Goal: Task Accomplishment & Management: Complete application form

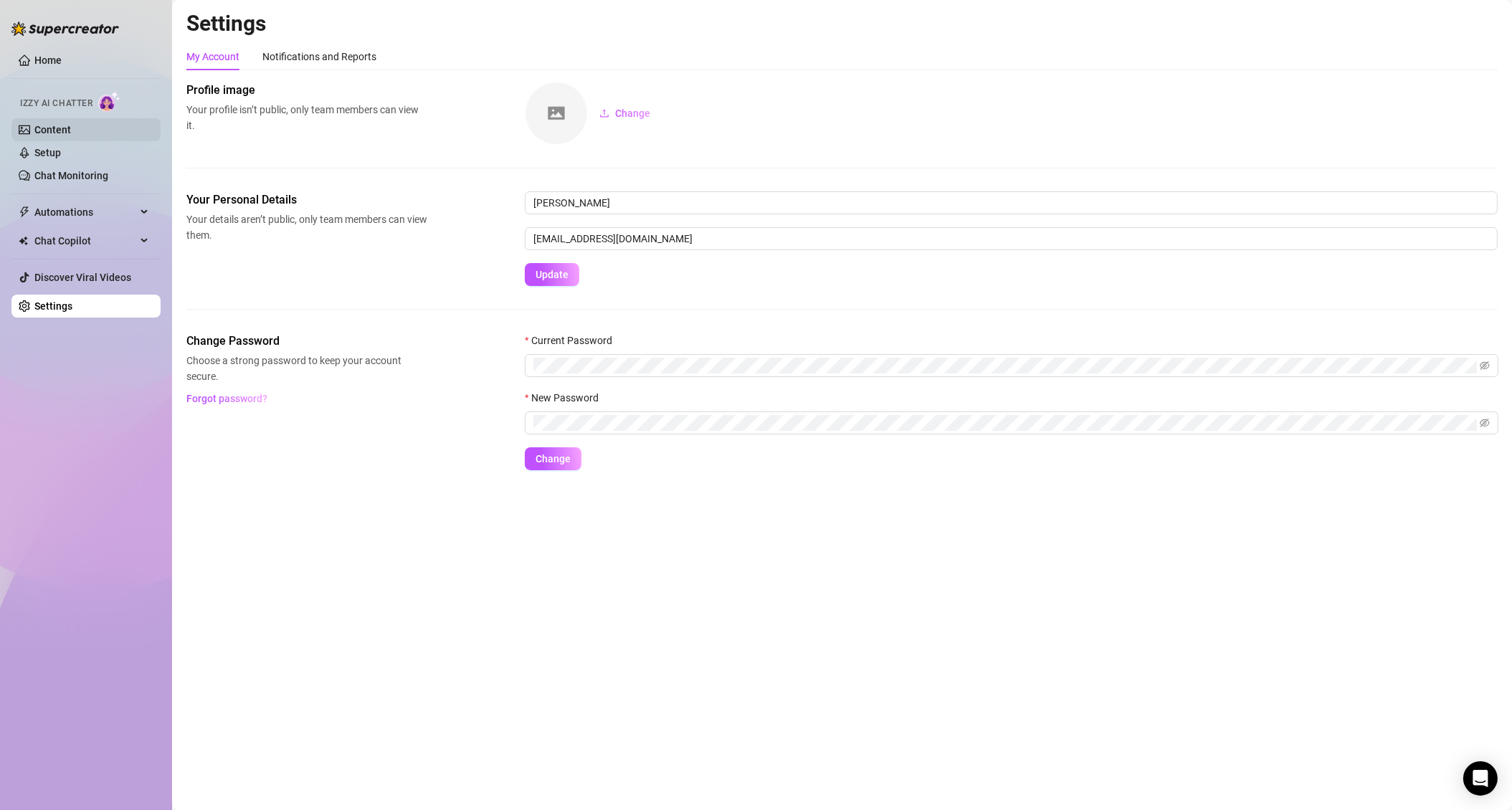
click at [71, 134] on link "Content" at bounding box center [52, 130] width 36 height 11
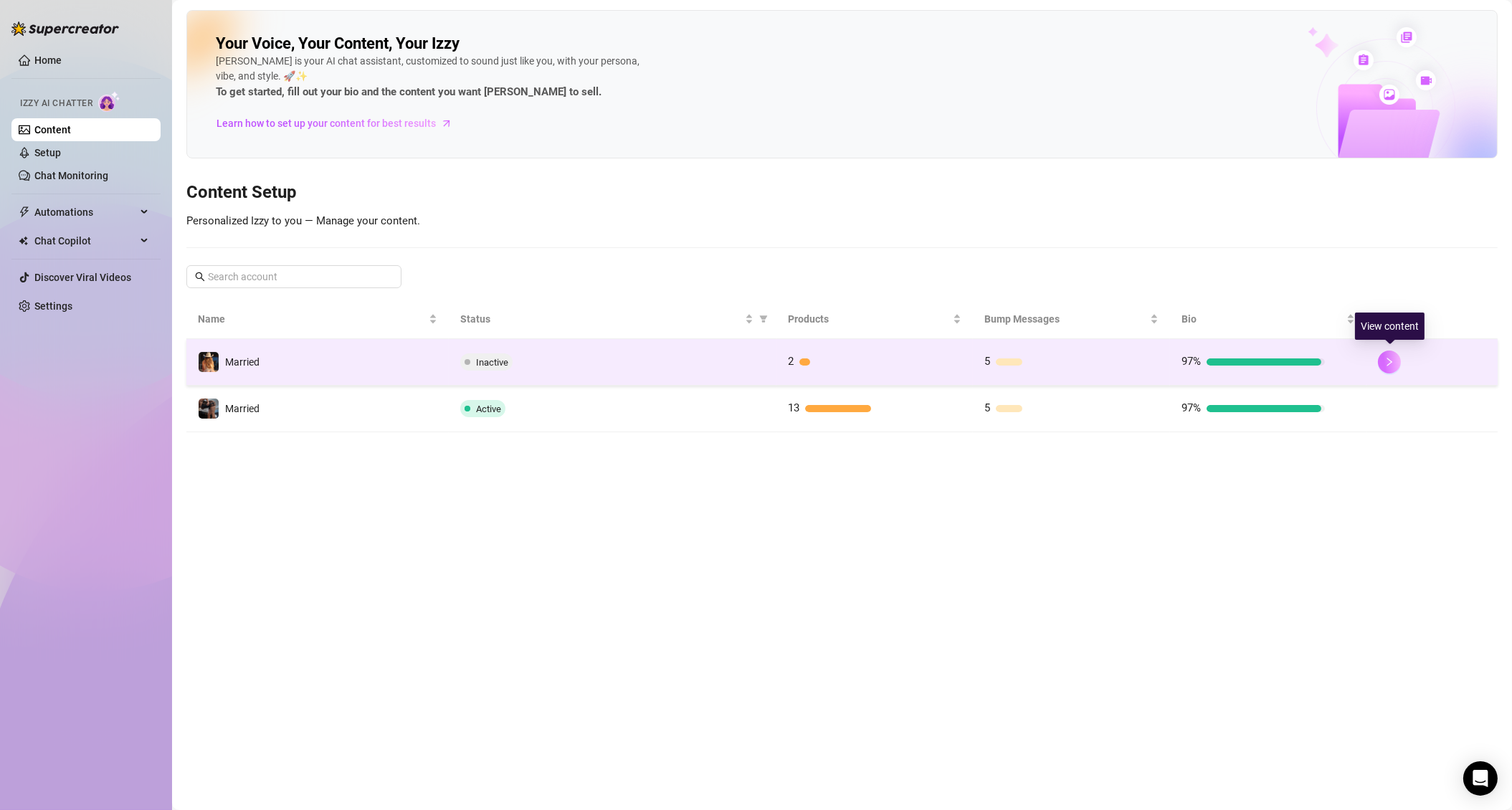
click at [1393, 364] on icon "right" at bounding box center [1390, 362] width 10 height 10
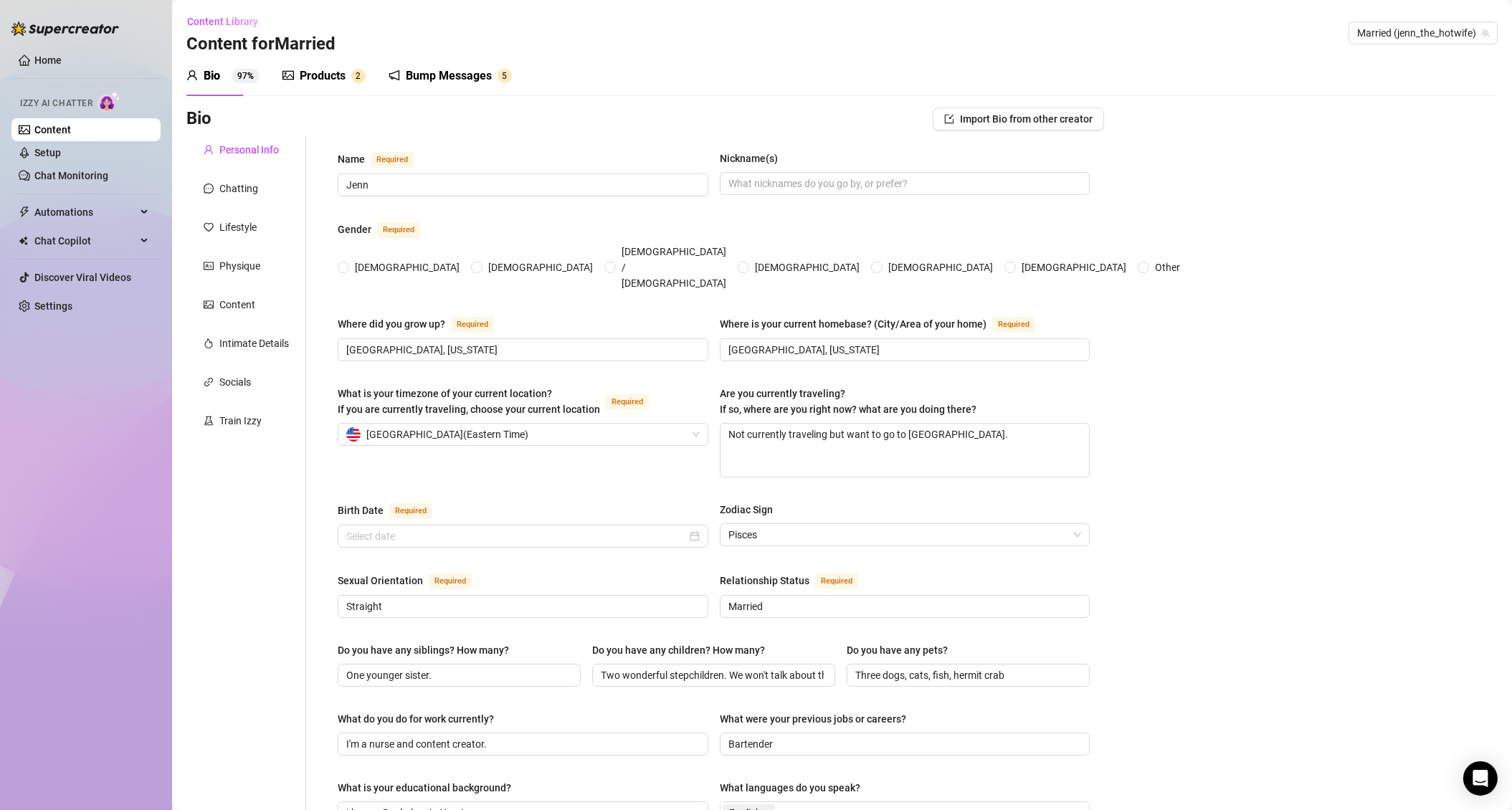
type input "Jenn"
type input "[GEOGRAPHIC_DATA], [US_STATE]"
type textarea "Not currently traveling but want to go to [GEOGRAPHIC_DATA]."
type input "Straight"
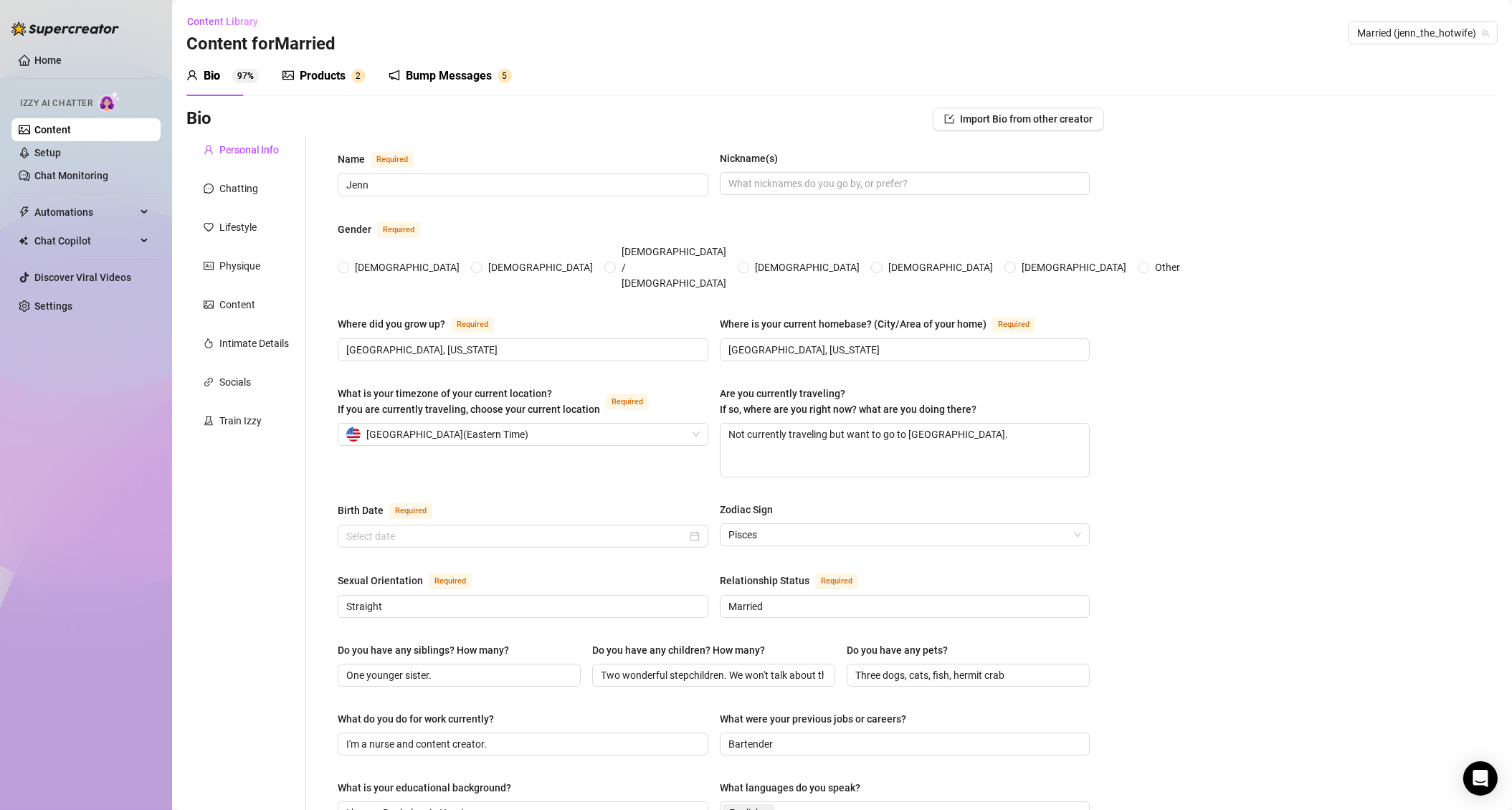
type input "Married"
type input "One younger sister."
type input "Two wonderful stepchildren. We won't talk about them."
type input "Three dogs, cats, fish, hermit crab"
type input "I'm a nurse and content creator."
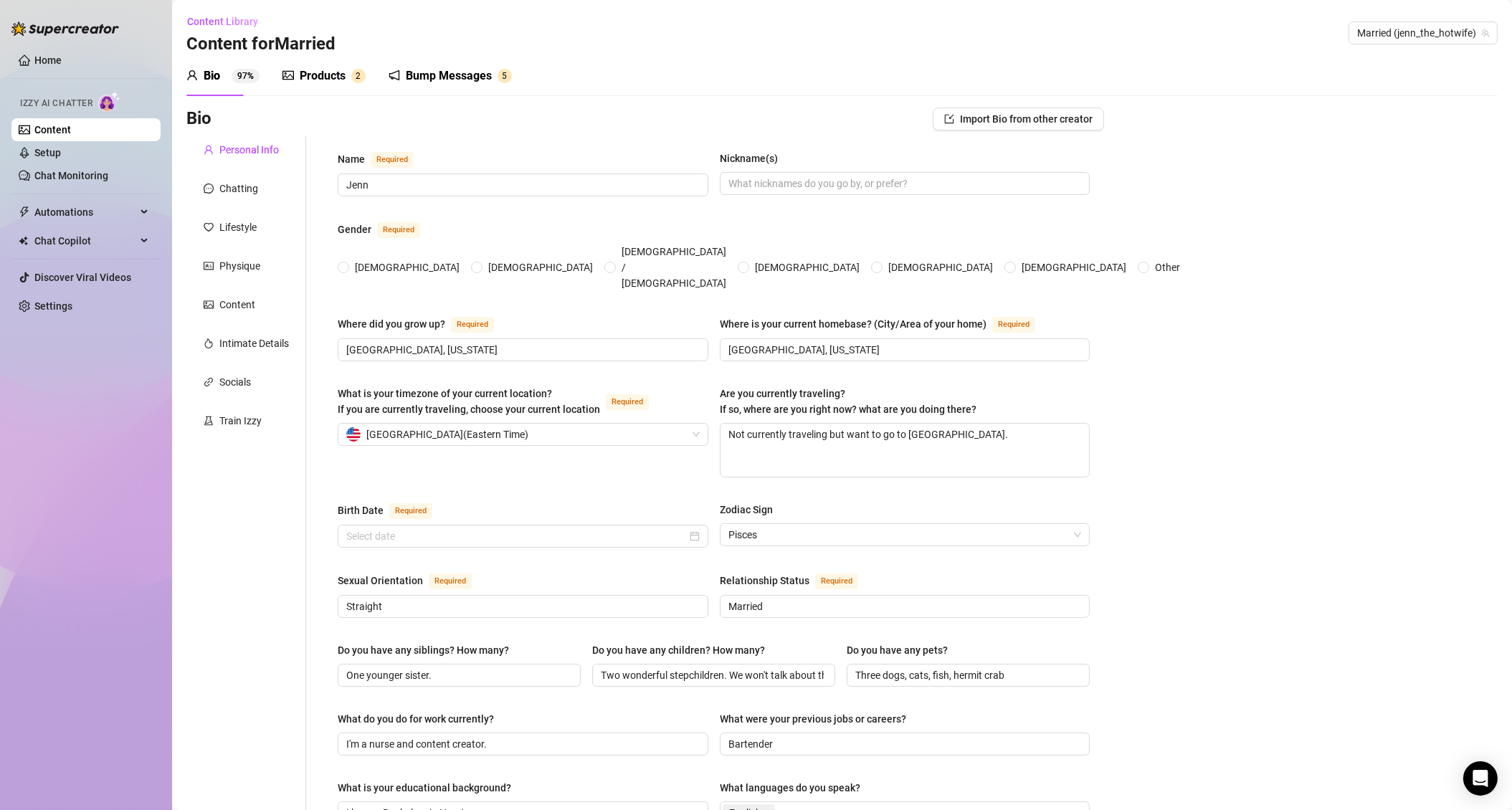
type input "Bartender"
type input "I have a Bachelors in Nursing"
type input "Raised [DEMOGRAPHIC_DATA] but non practicing."
type input "I'm conservative. I don't really care about what you are and prefer not to disc…"
type textarea "I want a ranch with a stable of horses and other farm animals on my 1000+ acre …"
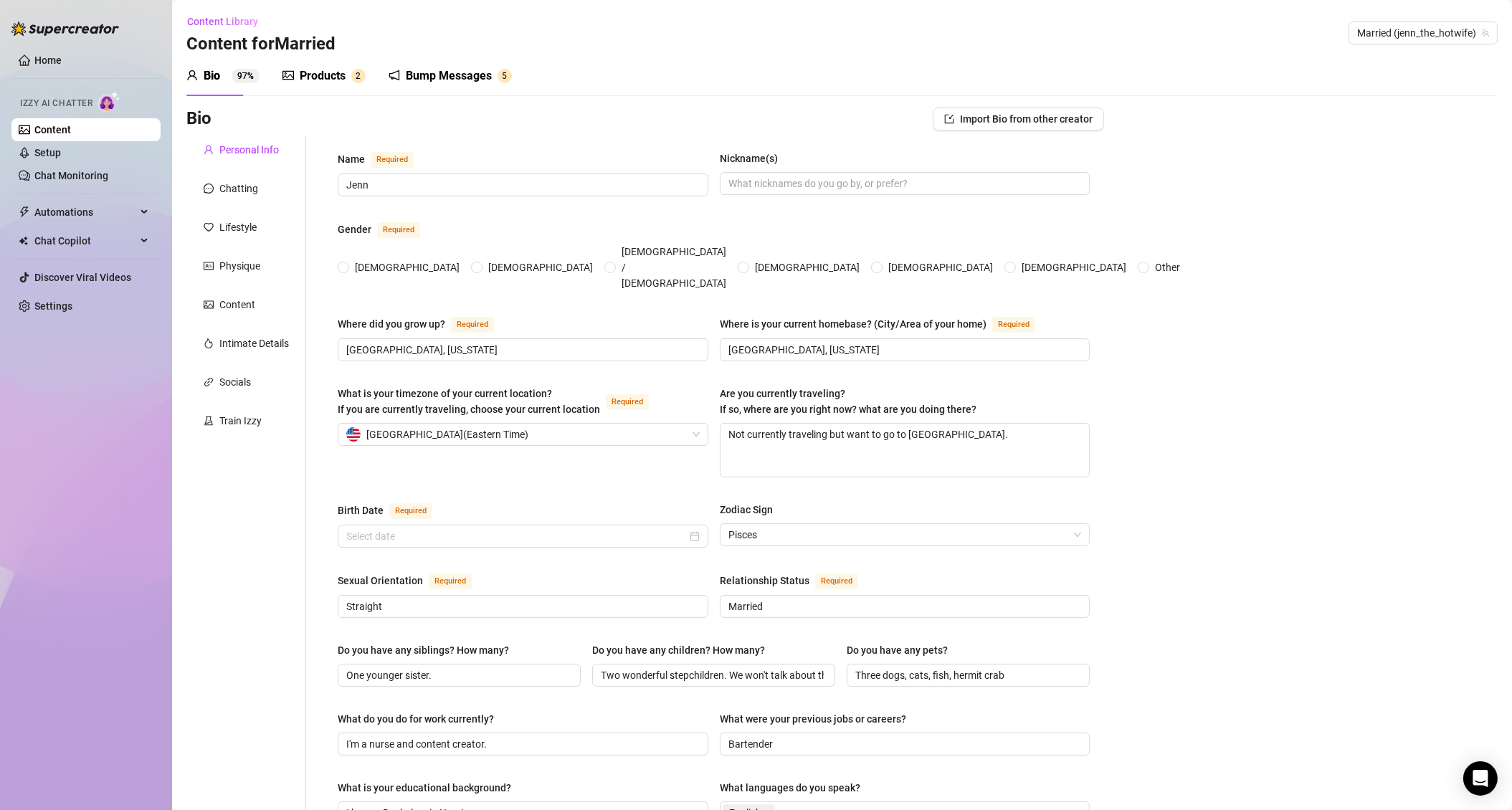
type textarea "I walk around topless in my house so much that I forgot I wasn't wearing a shir…"
type textarea "I led a vanilla lifestyle up until 37 when I married my husband and then starte…"
type textarea "I thought the stuff I watched on porn videos only existed in porn until recentl…"
radio input "true"
type input "[DATE]"
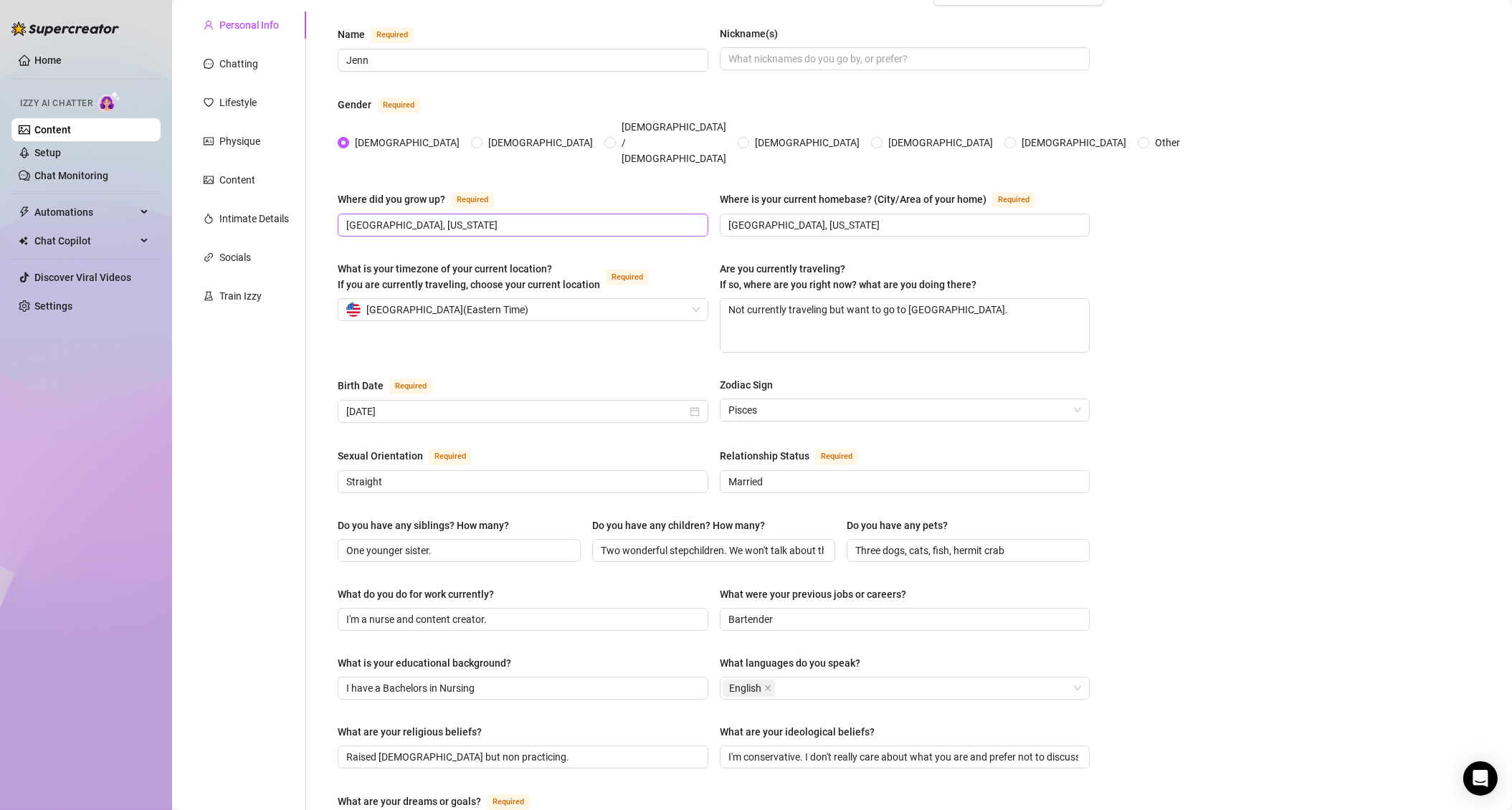
scroll to position [96, 0]
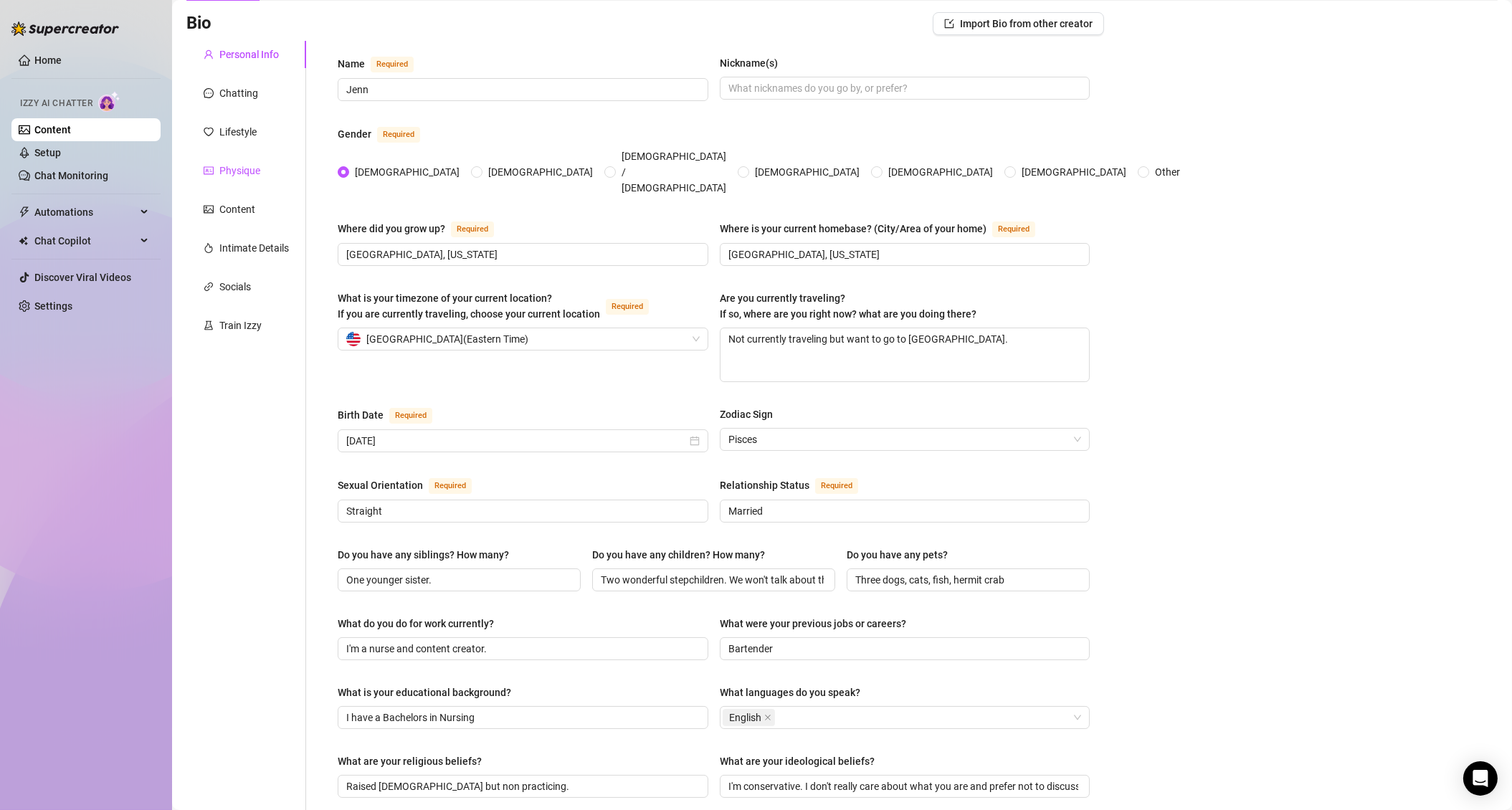
click at [255, 173] on div "Physique" at bounding box center [240, 170] width 41 height 15
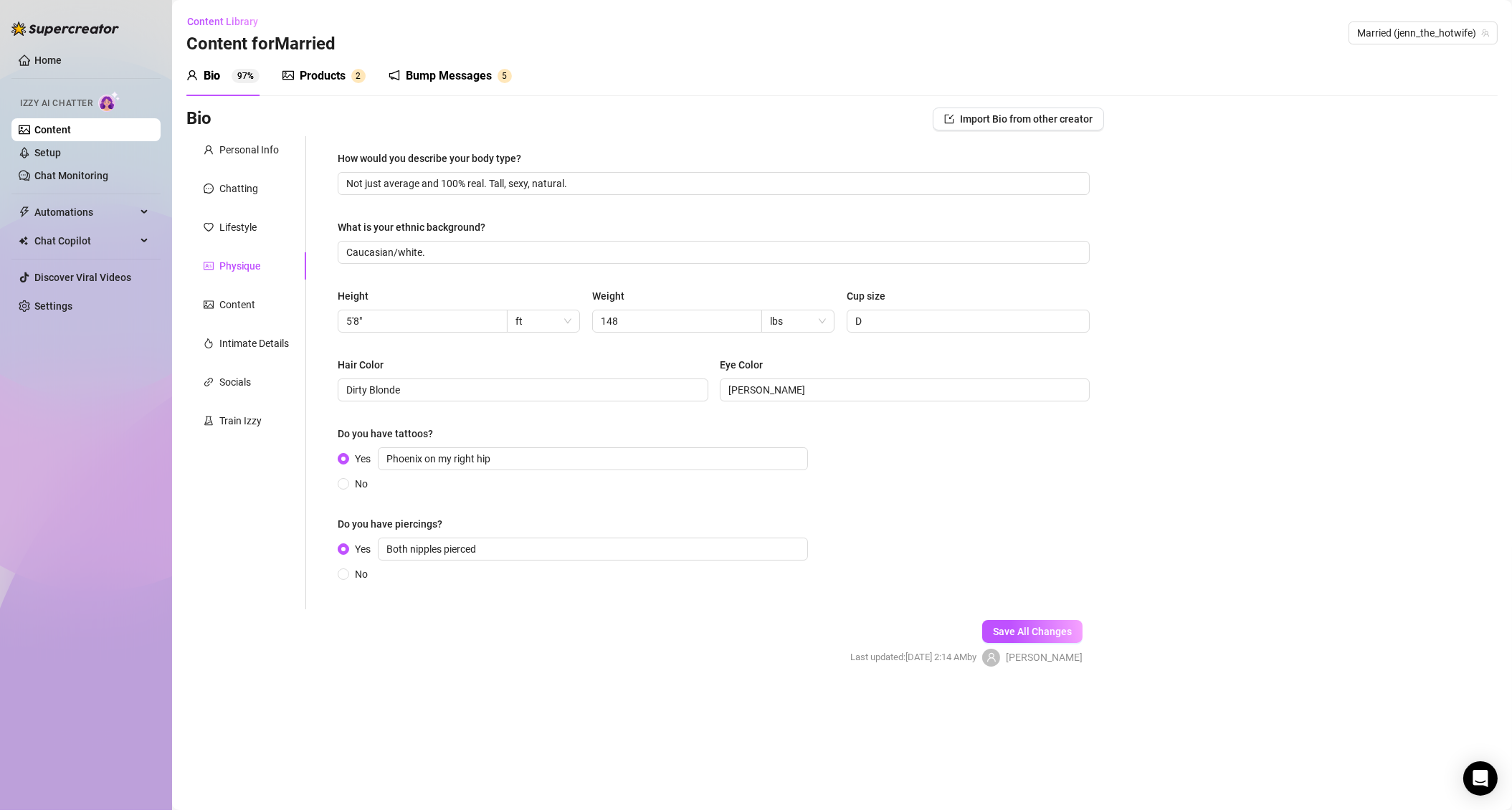
scroll to position [0, 0]
click at [246, 306] on div "Content" at bounding box center [238, 304] width 36 height 15
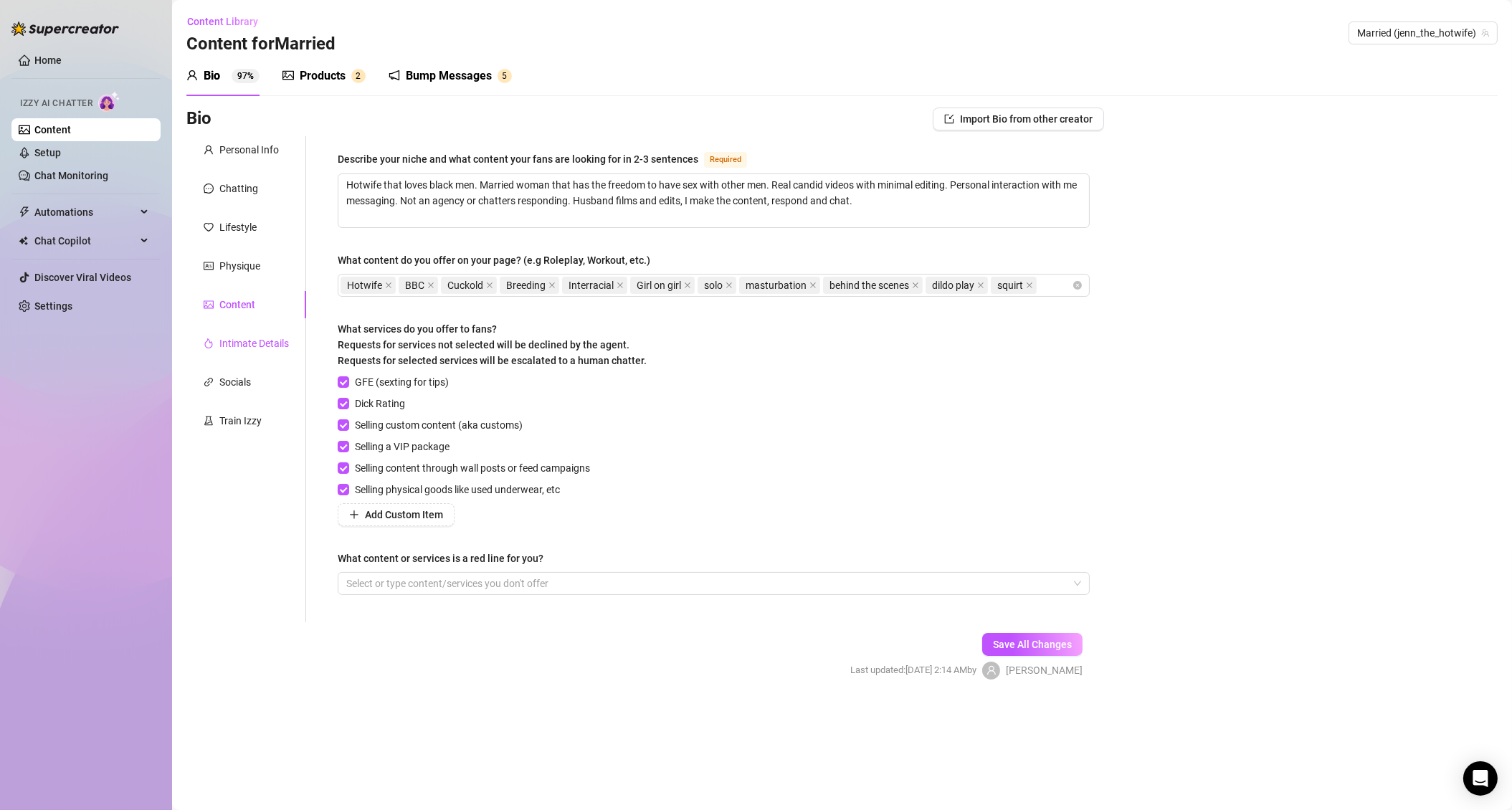
click at [252, 341] on div "Intimate Details" at bounding box center [255, 343] width 70 height 15
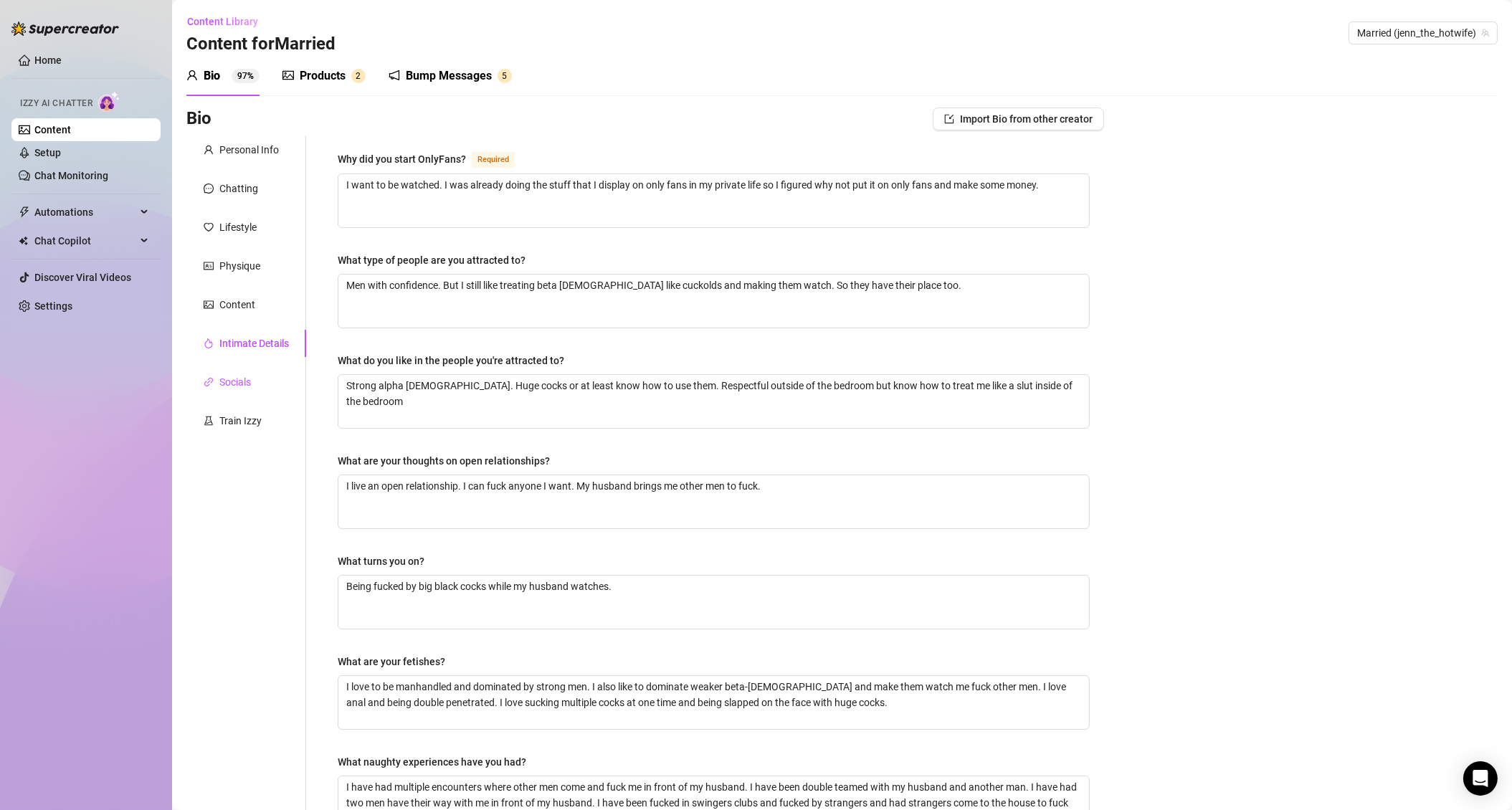
click at [241, 376] on div "Socials" at bounding box center [235, 382] width 32 height 15
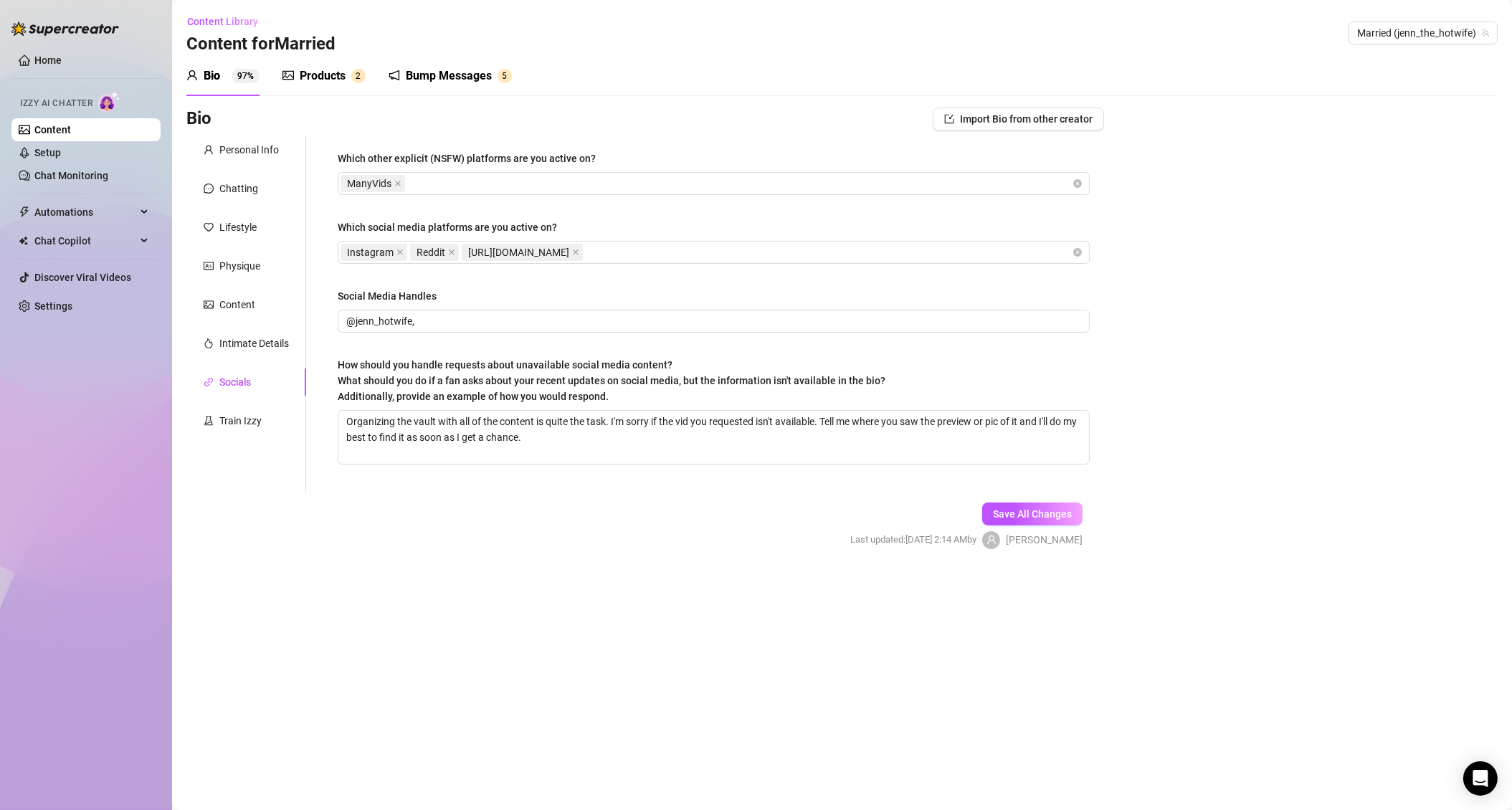
click at [332, 78] on div "Products" at bounding box center [323, 75] width 46 height 17
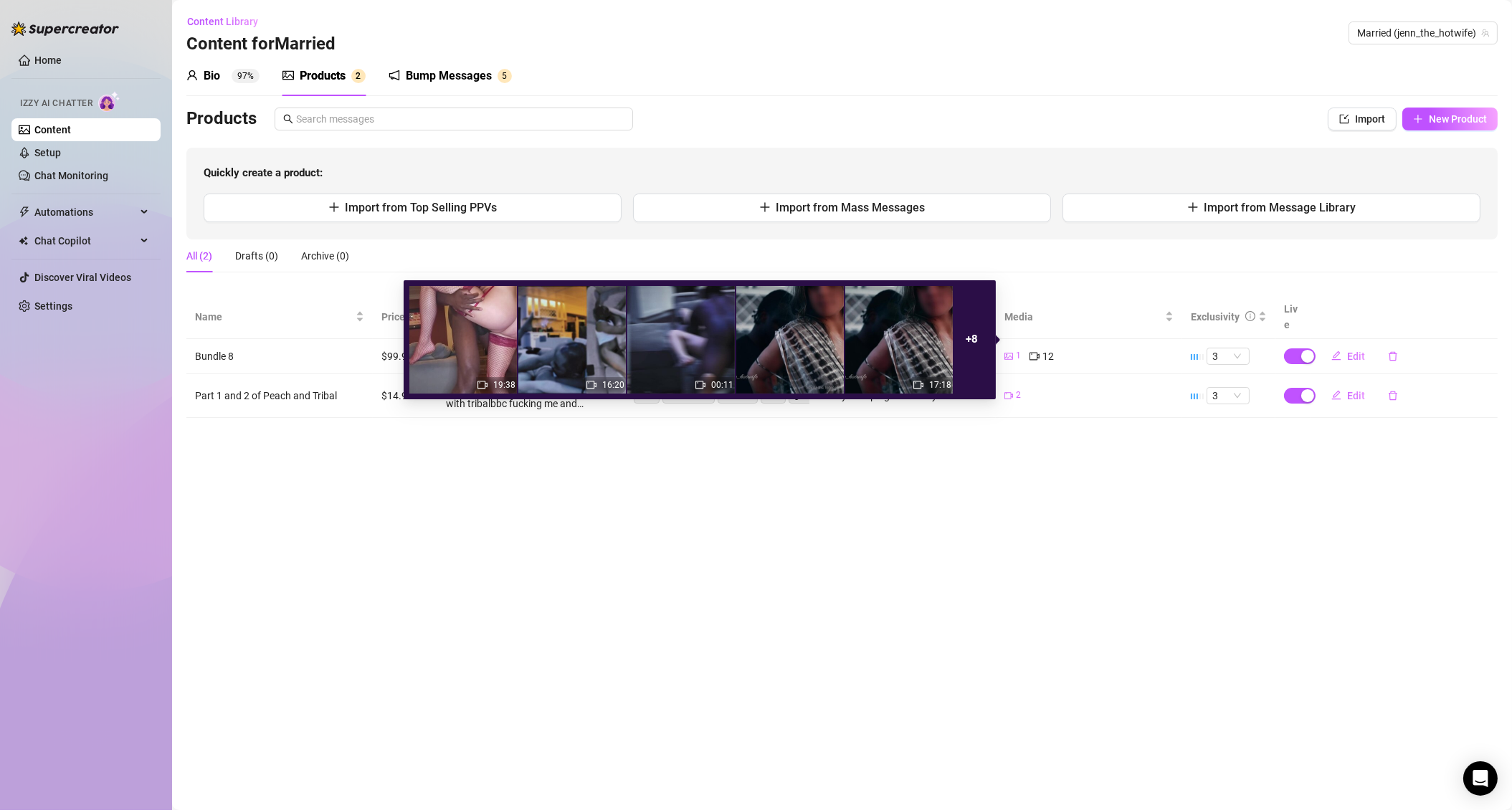
click at [1009, 352] on icon "picture" at bounding box center [1009, 356] width 9 height 9
click at [812, 367] on img at bounding box center [790, 340] width 108 height 108
click at [946, 363] on img at bounding box center [899, 340] width 108 height 108
click at [935, 379] on div "17:18" at bounding box center [940, 385] width 22 height 14
click at [1043, 349] on span "12" at bounding box center [1048, 356] width 11 height 15
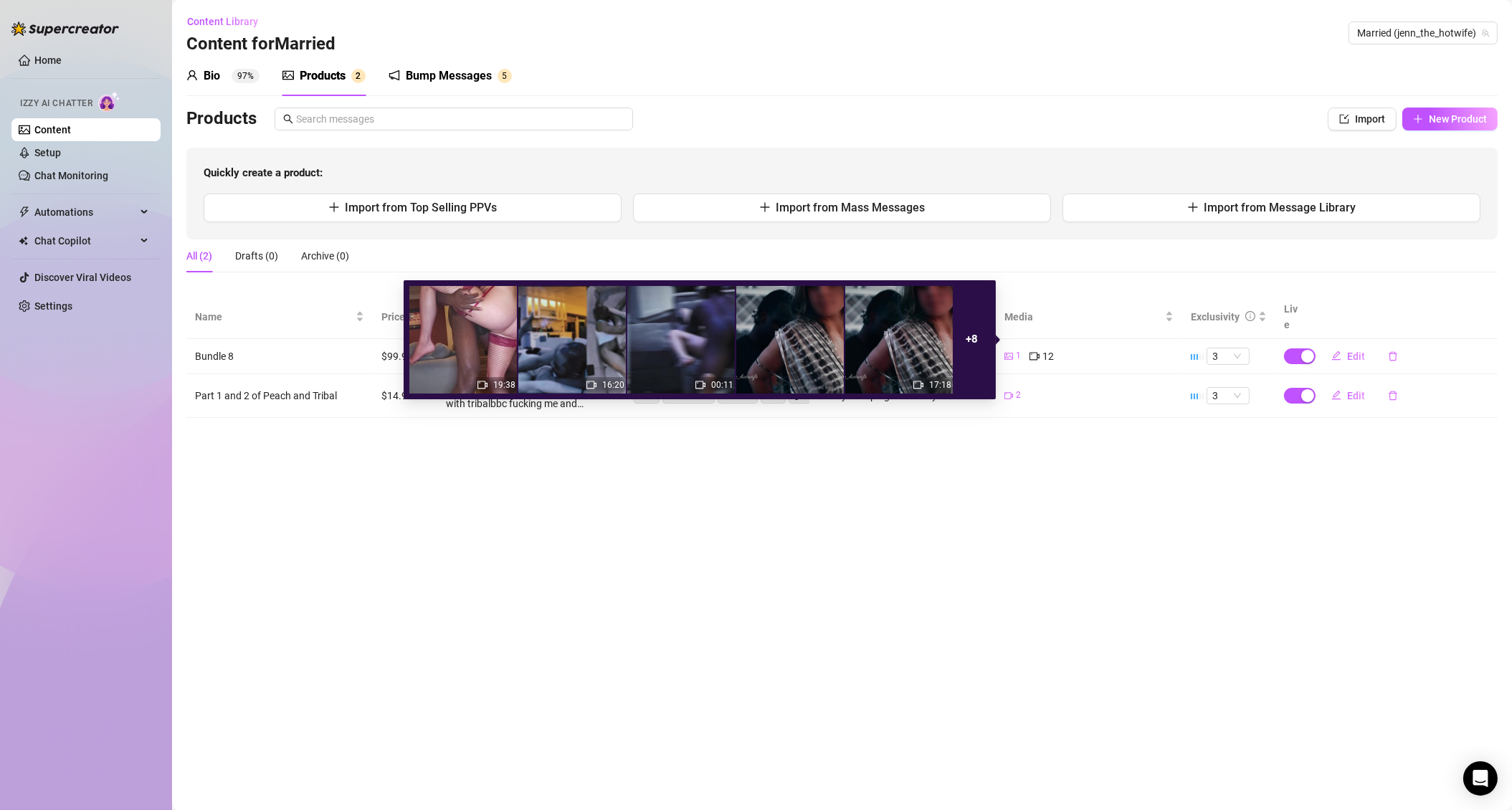
click at [993, 338] on div "19:38 16:20 00:11 17:18 + 8" at bounding box center [700, 340] width 593 height 119
click at [919, 363] on img at bounding box center [899, 340] width 108 height 108
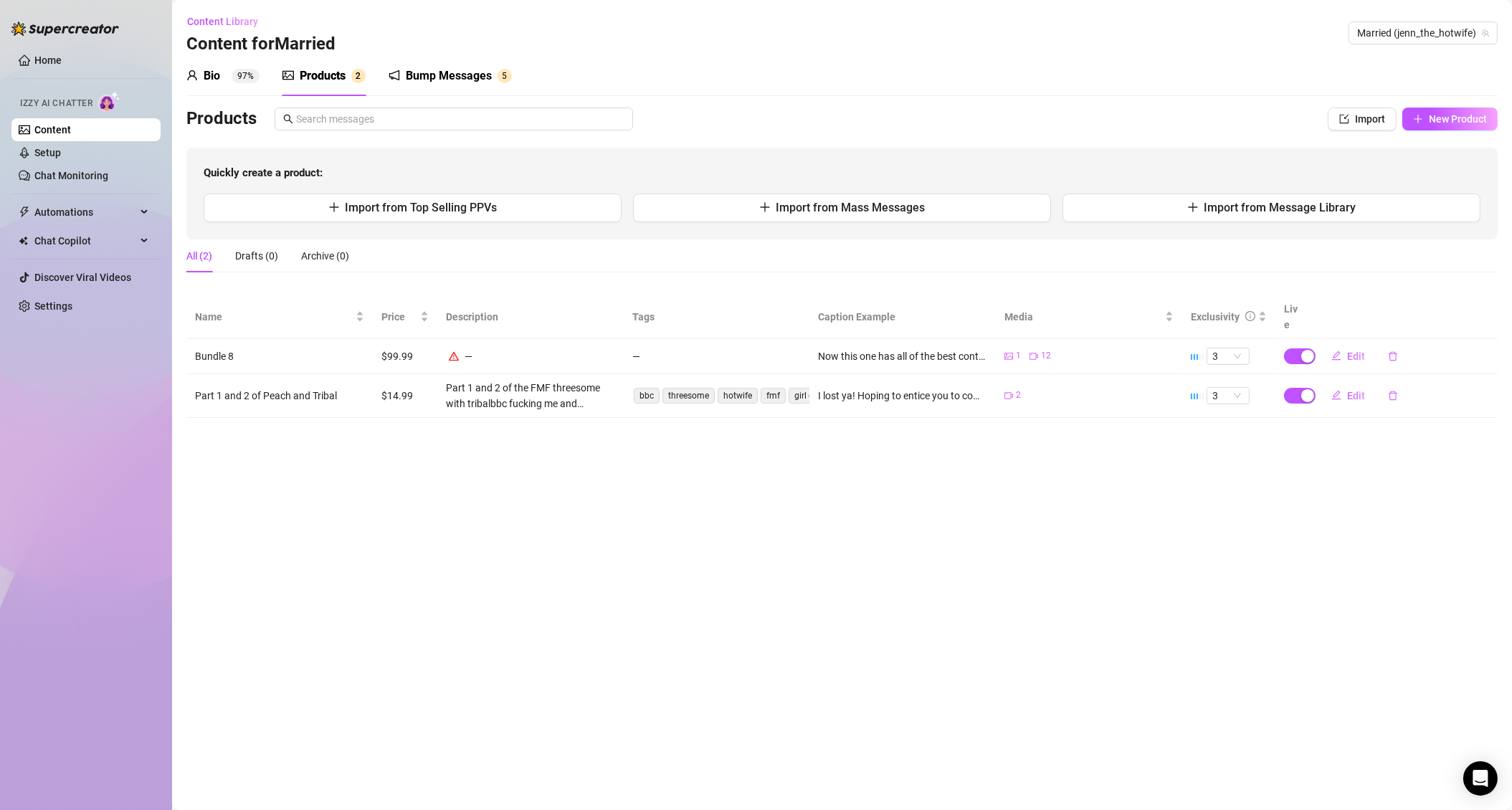
click at [860, 516] on main "Content Library Content for Married Married (jenn_the_hotwife) Bio 97% Products…" at bounding box center [842, 405] width 1340 height 810
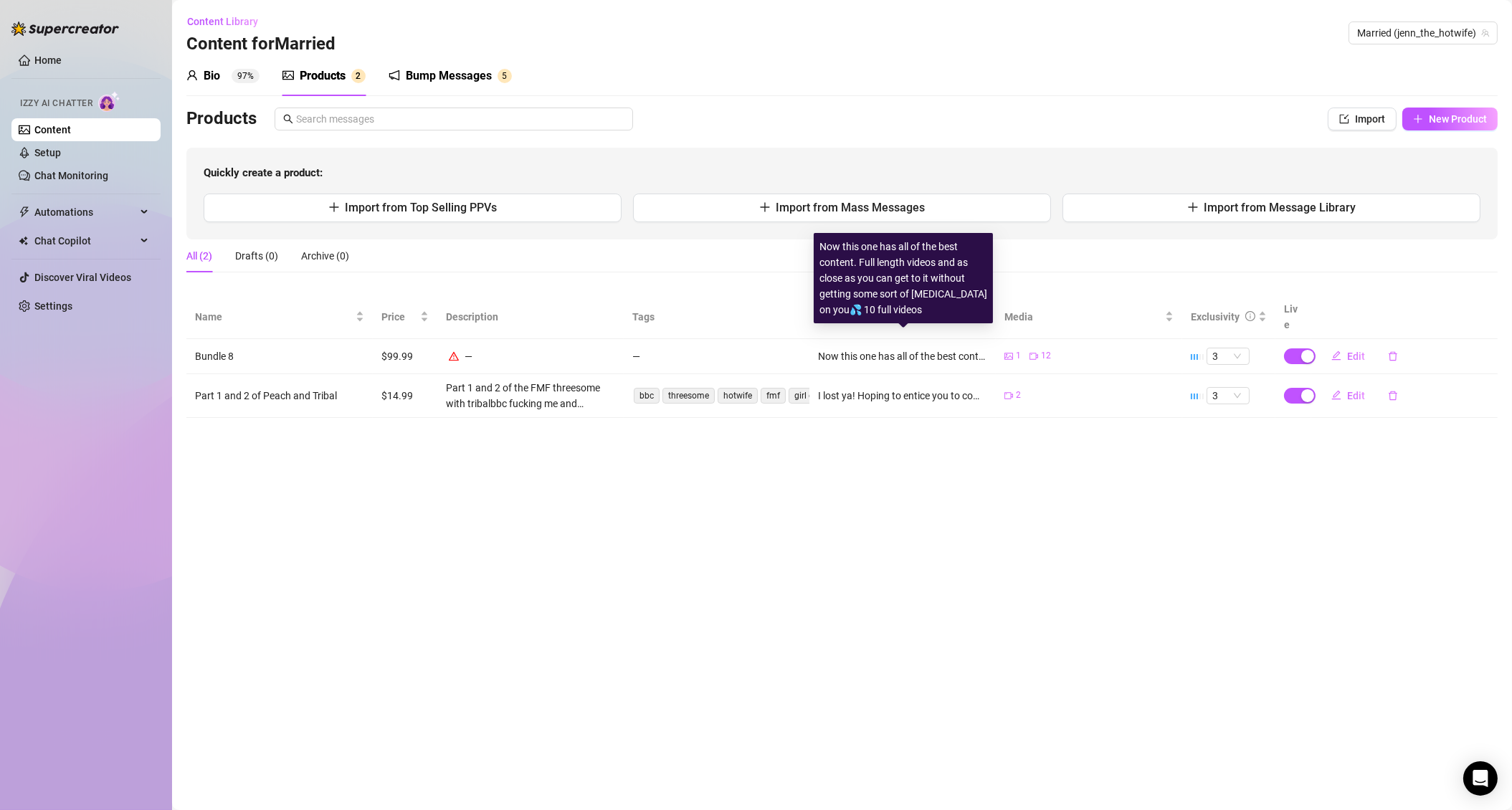
click at [944, 349] on div "Now this one has all of the best content. Full length videos and as close as yo…" at bounding box center [902, 356] width 169 height 15
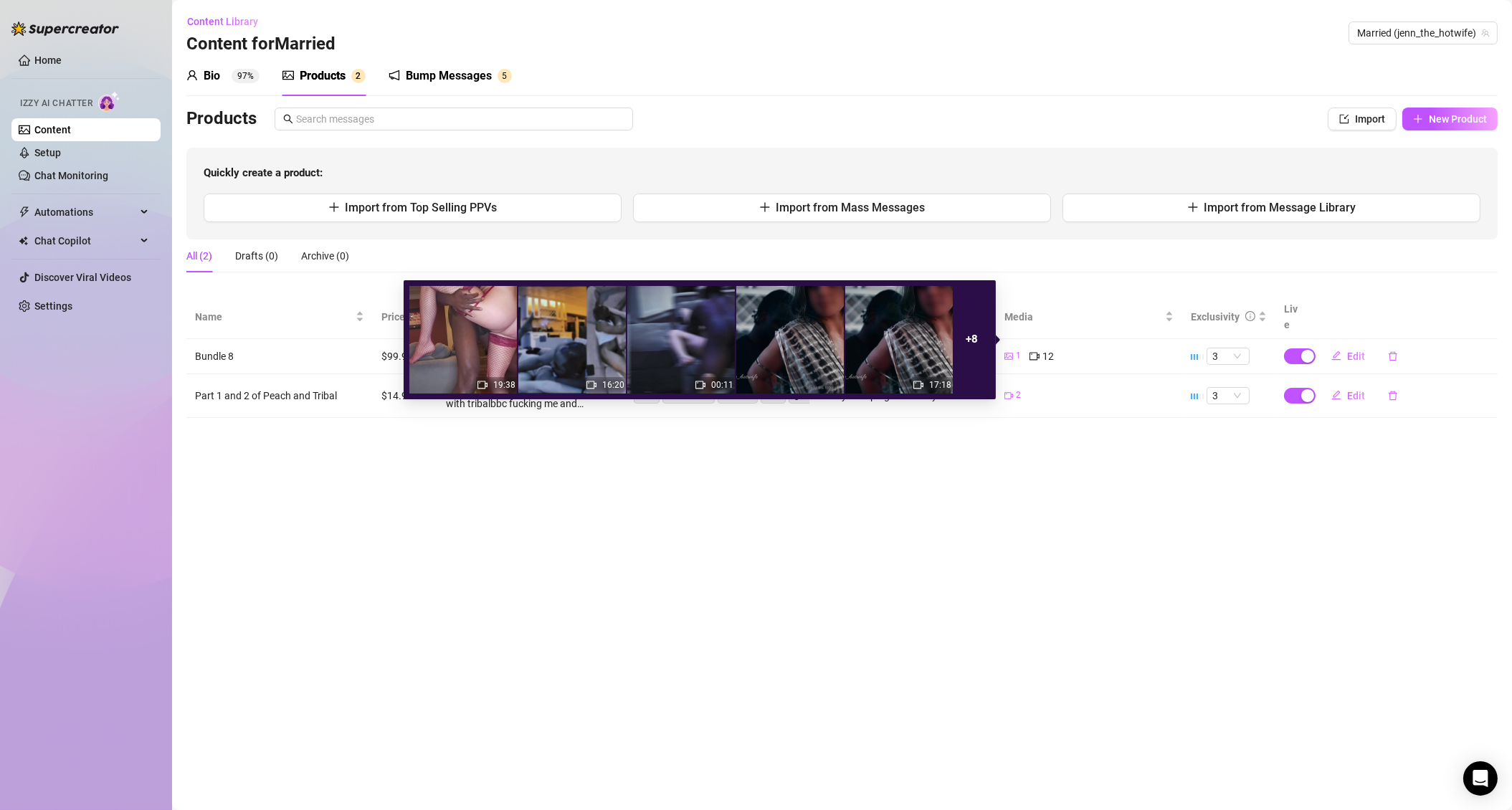
click at [1039, 352] on icon "video-camera" at bounding box center [1034, 356] width 10 height 8
click at [978, 338] on strong "+ 8" at bounding box center [972, 339] width 12 height 13
click at [450, 364] on img at bounding box center [463, 340] width 108 height 108
click at [450, 362] on img at bounding box center [463, 340] width 108 height 108
click at [450, 360] on img at bounding box center [463, 340] width 108 height 108
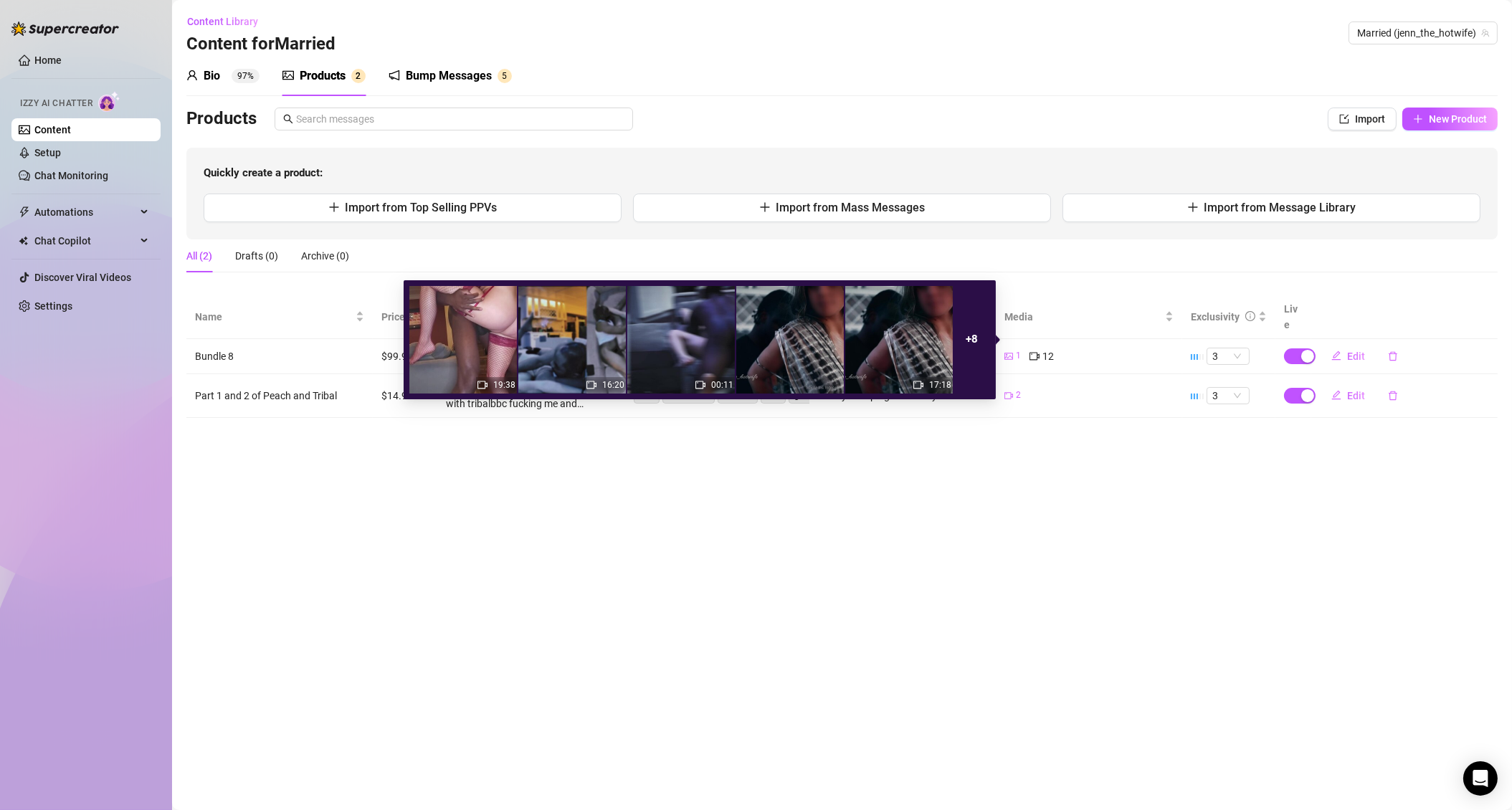
click at [450, 360] on img at bounding box center [463, 340] width 108 height 108
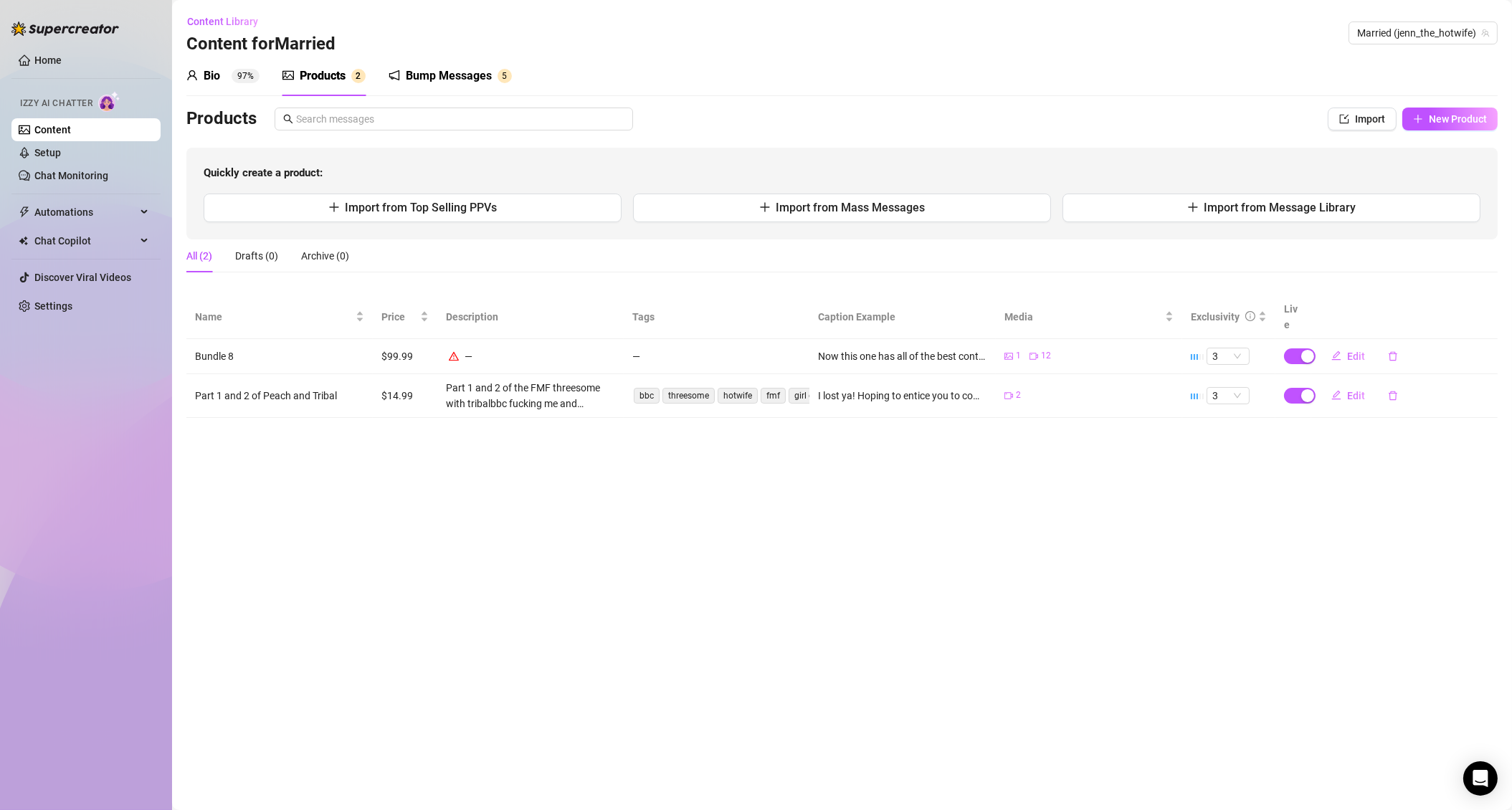
drag, startPoint x: 1207, startPoint y: 509, endPoint x: 1206, endPoint y: 499, distance: 10.0
click at [1207, 509] on main "Content Library Content for Married Married (jenn_the_hotwife) Bio 97% Products…" at bounding box center [842, 405] width 1340 height 810
click at [1239, 349] on span "3" at bounding box center [1228, 356] width 32 height 15
click at [1041, 542] on main "Content Library Content for Married Married (jenn_the_hotwife) Bio 97% Products…" at bounding box center [842, 405] width 1340 height 810
click at [1446, 345] on div "Edit" at bounding box center [1404, 356] width 169 height 23
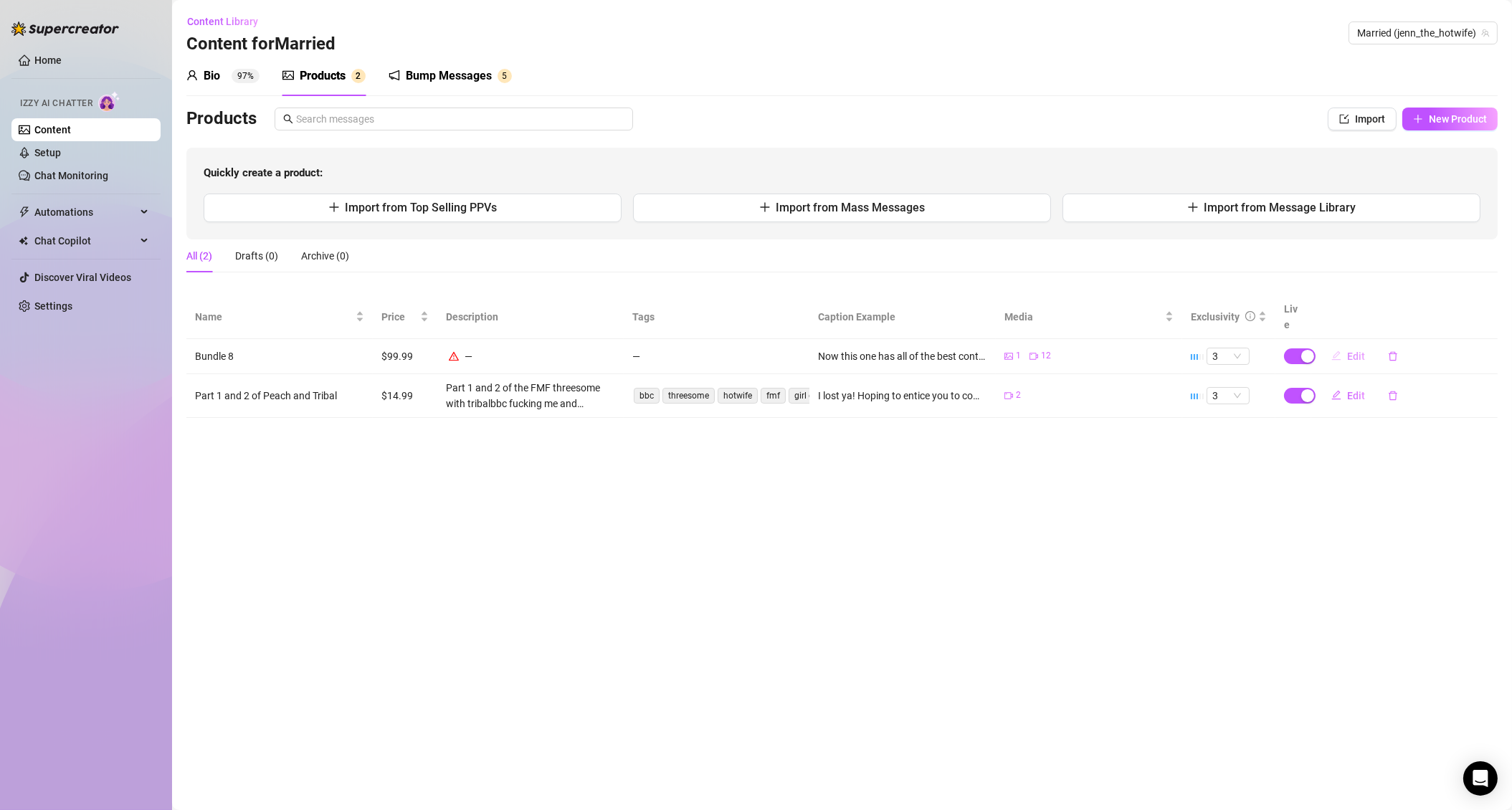
click at [1352, 351] on span "Edit" at bounding box center [1356, 357] width 18 height 11
type textarea "Now this one has all of the best content. Full length videos and as close as yo…"
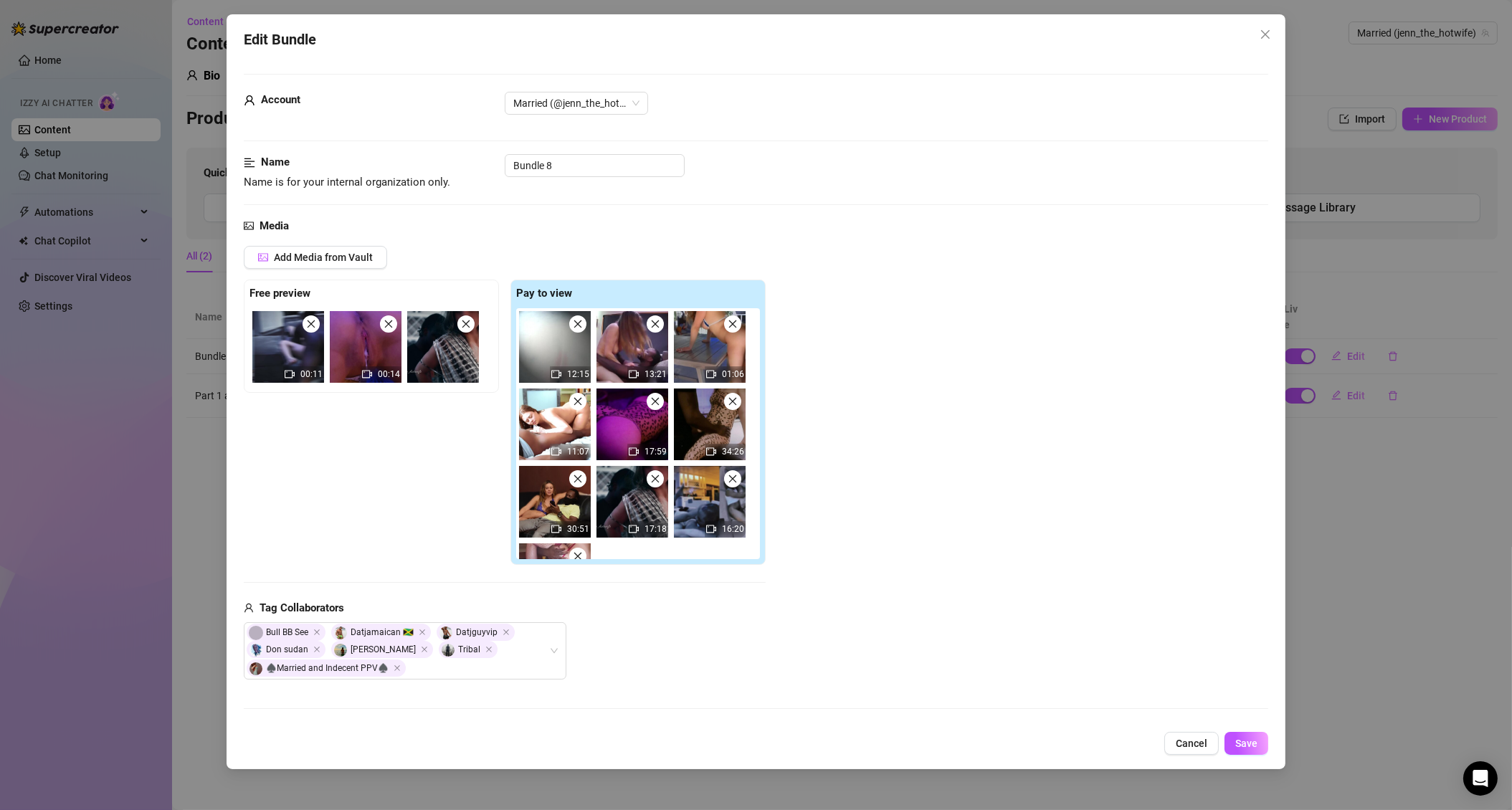
click at [553, 355] on img at bounding box center [555, 347] width 71 height 71
click at [552, 356] on img at bounding box center [555, 347] width 71 height 71
click at [1264, 32] on icon "close" at bounding box center [1265, 34] width 9 height 9
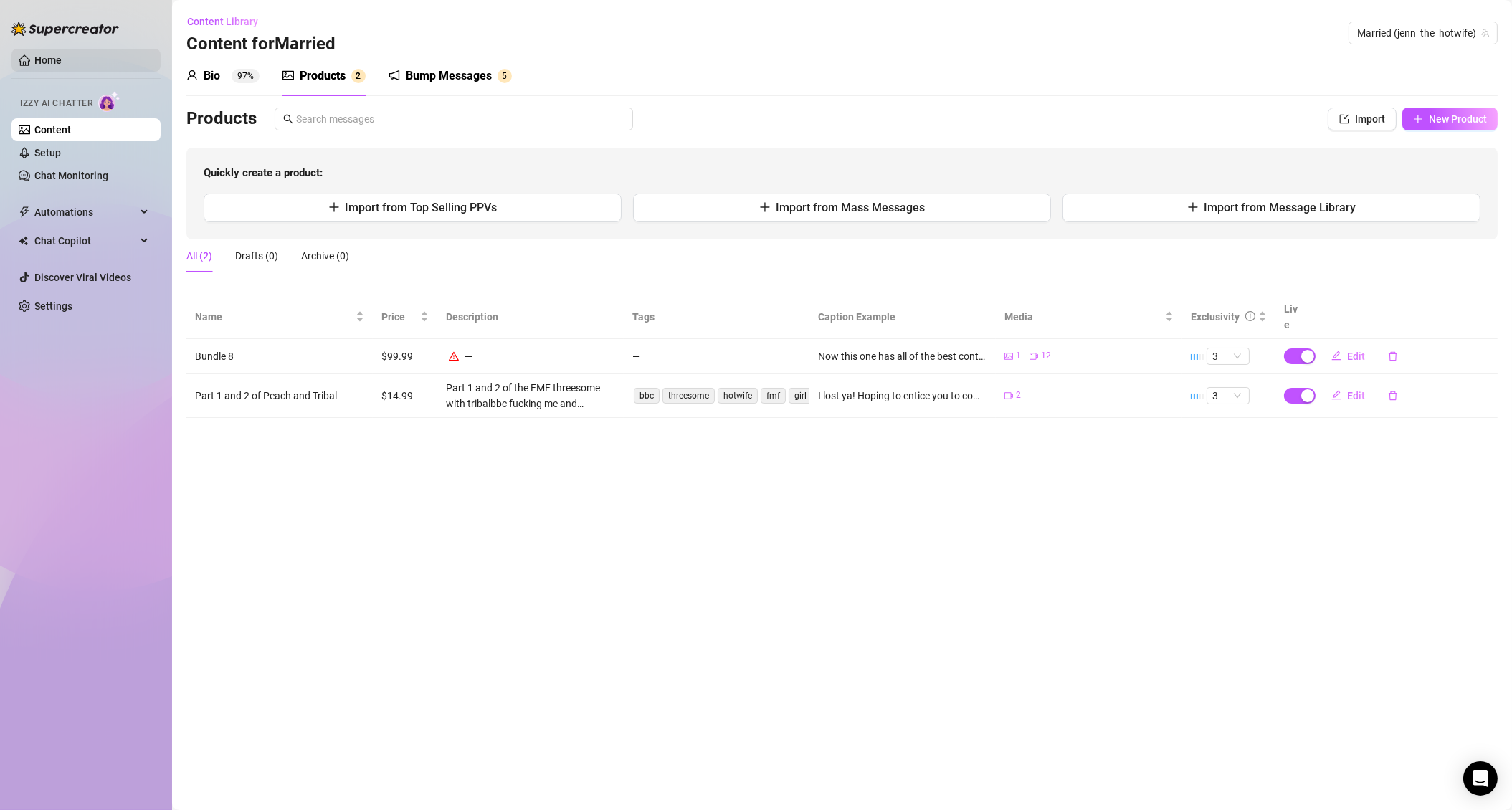
click at [42, 66] on link "Home" at bounding box center [48, 60] width 28 height 11
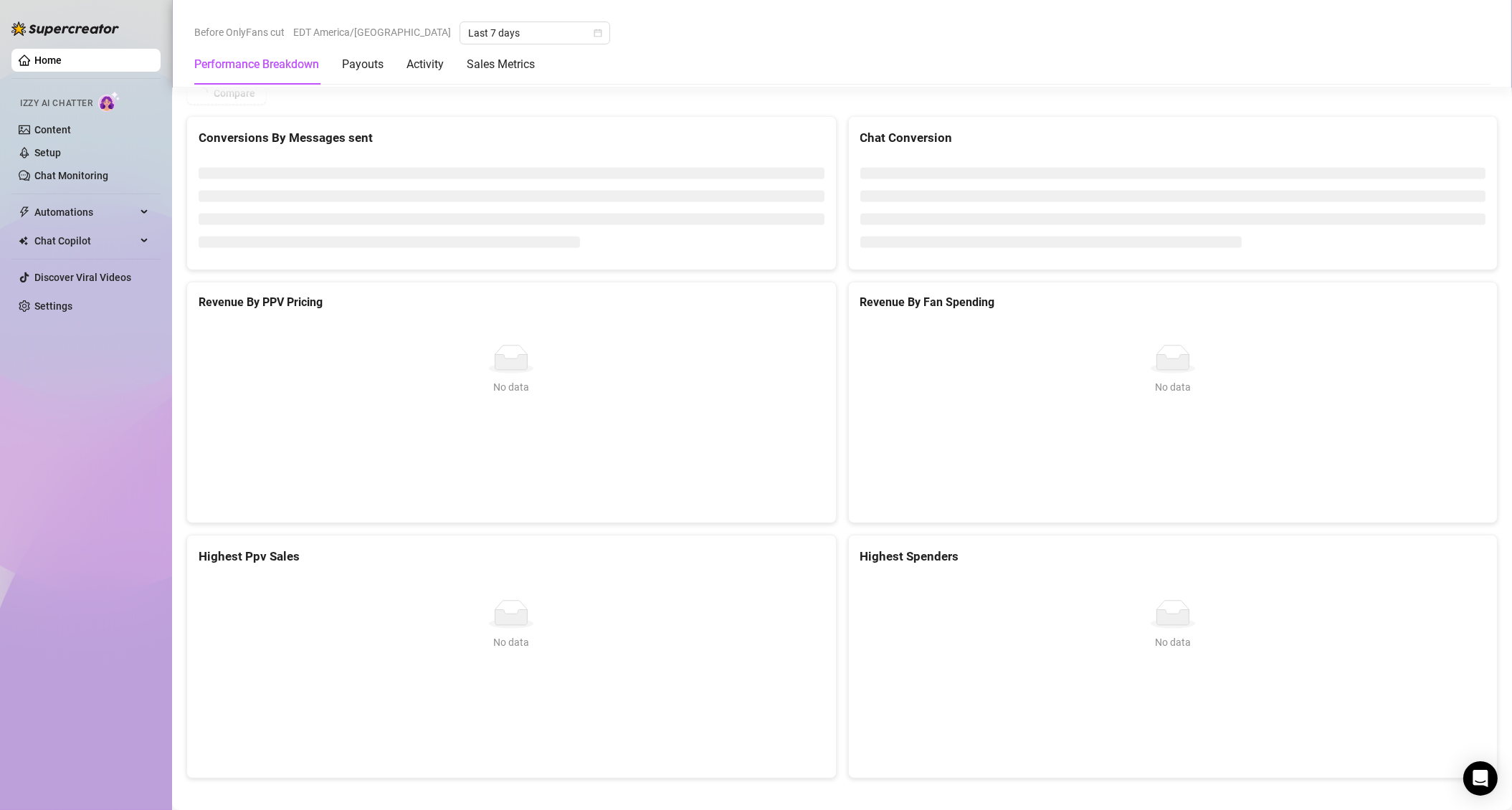
scroll to position [1590, 0]
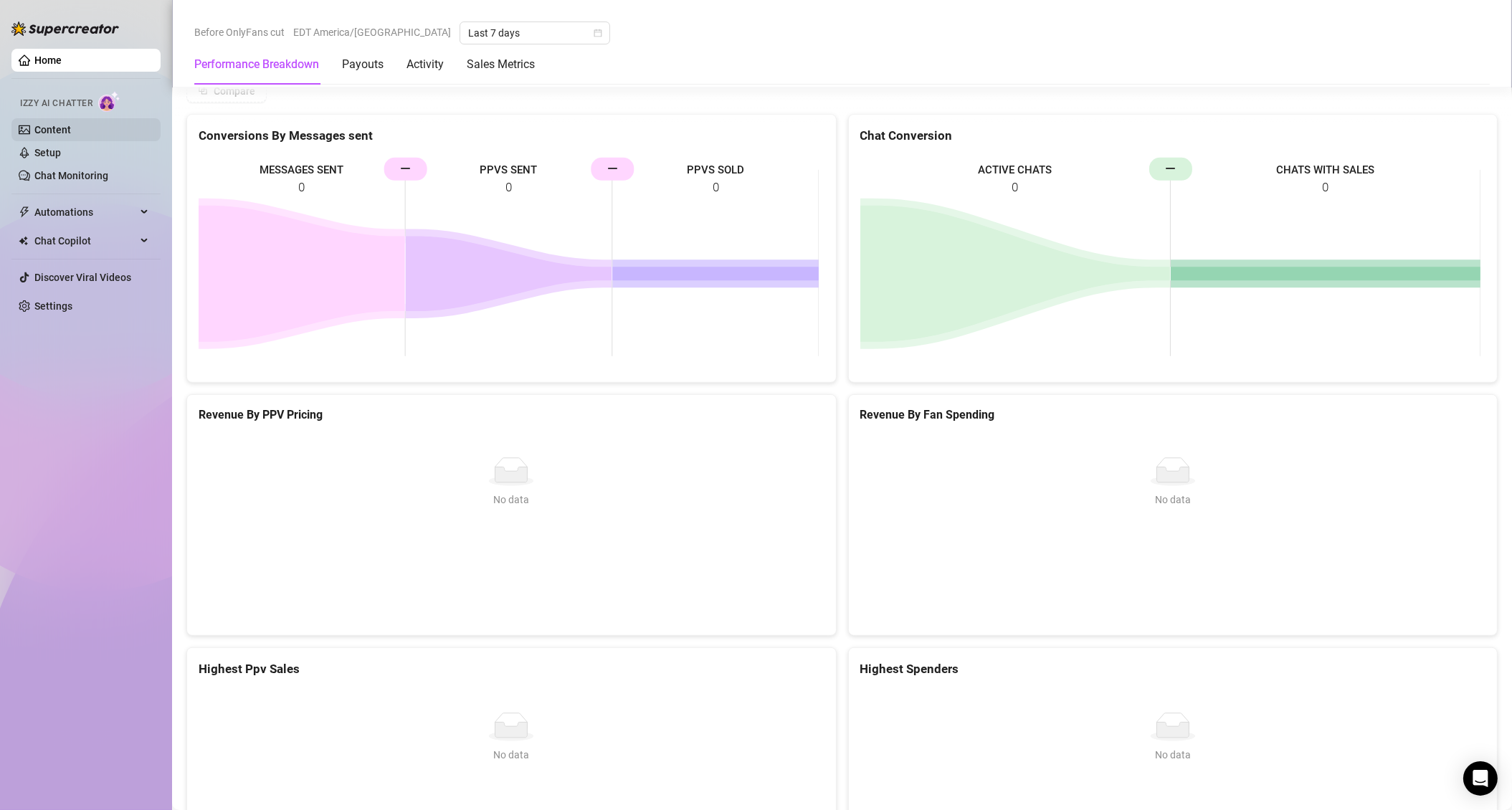
click at [64, 124] on link "Content" at bounding box center [52, 130] width 36 height 11
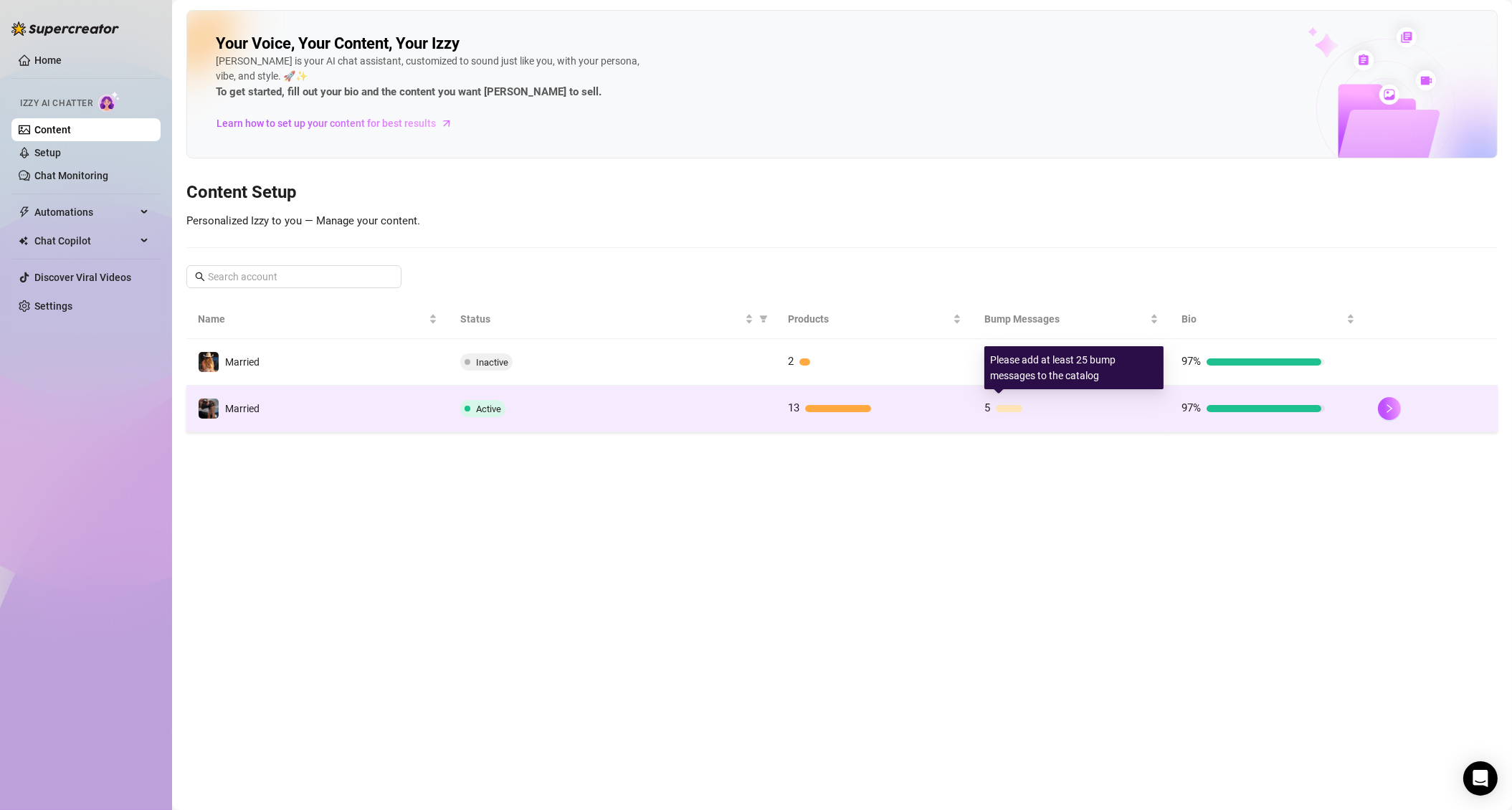
click at [1067, 409] on div at bounding box center [1062, 409] width 132 height 7
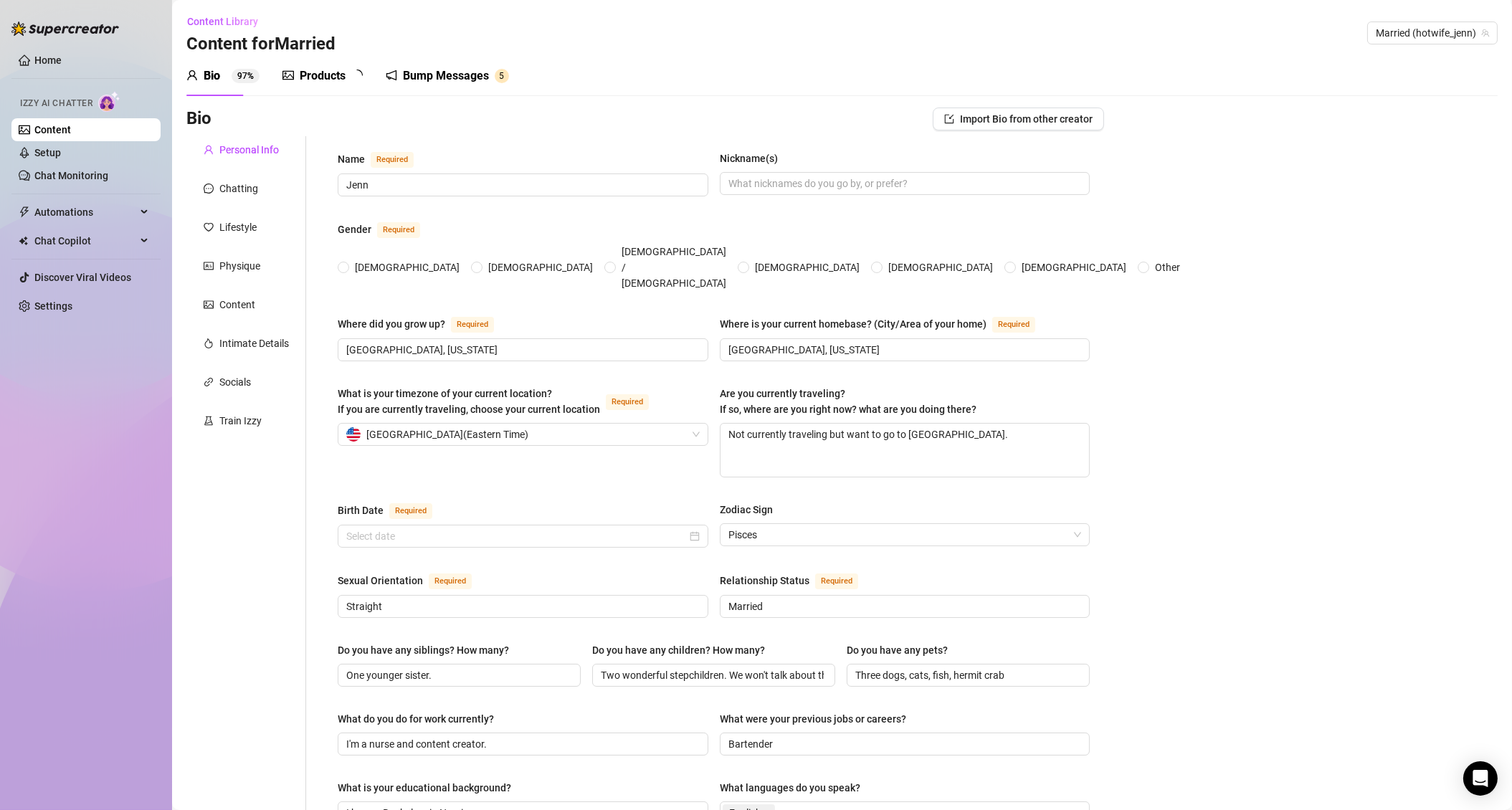
radio input "true"
type input "[DATE]"
click at [237, 304] on div "Content" at bounding box center [238, 304] width 36 height 15
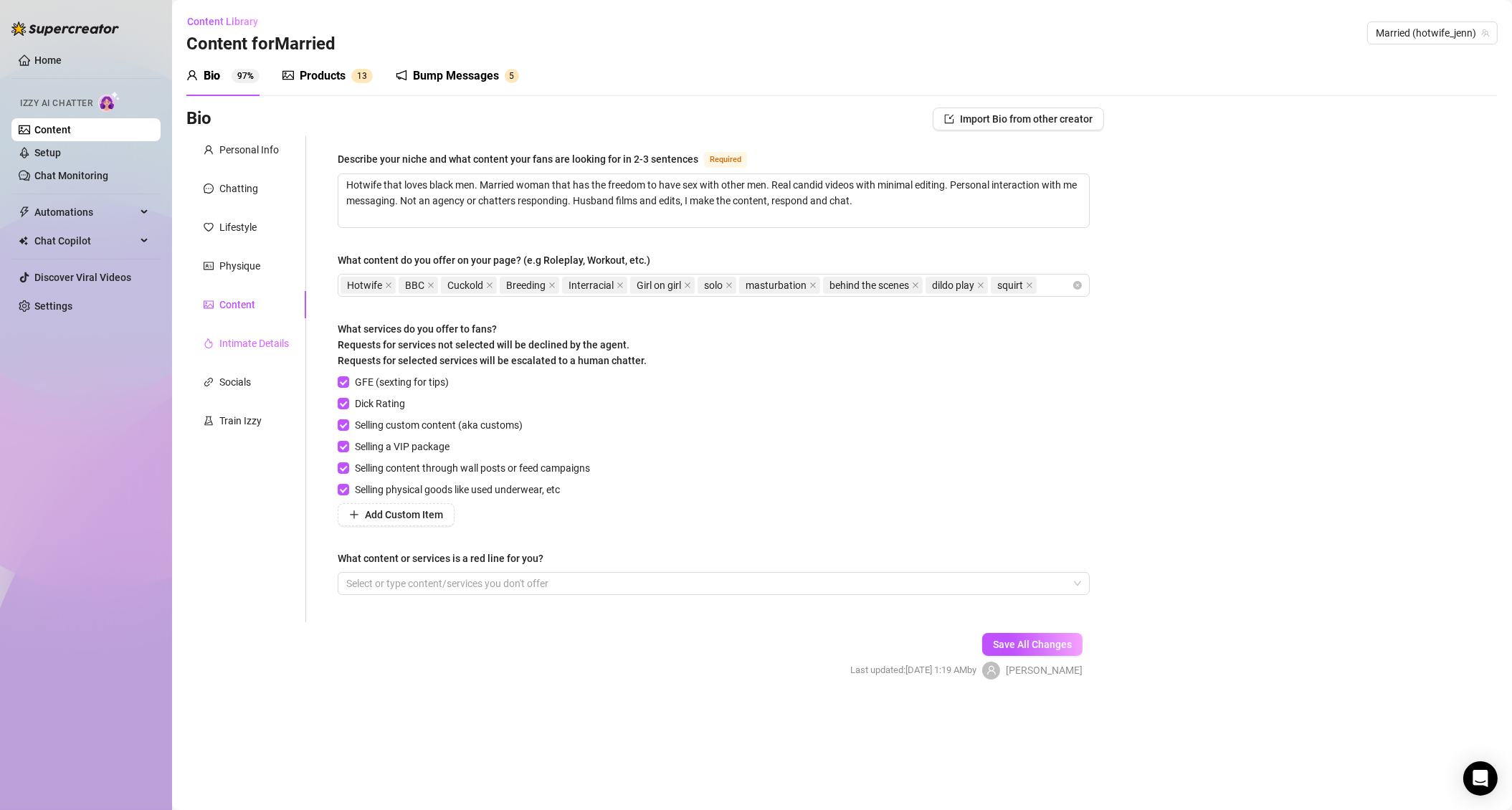
click at [250, 333] on div "Intimate Details" at bounding box center [246, 344] width 120 height 28
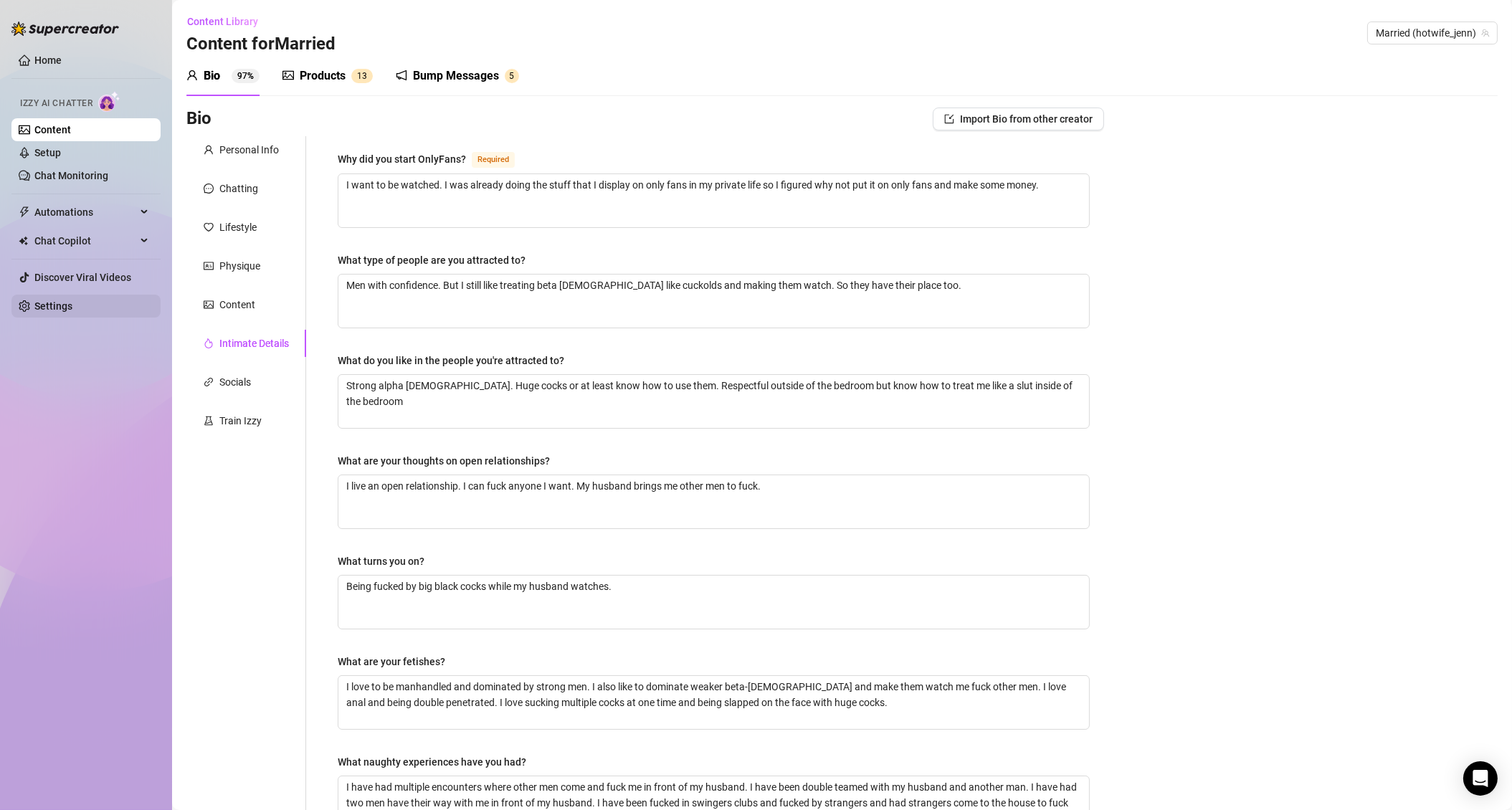
click at [49, 304] on link "Settings" at bounding box center [53, 306] width 38 height 11
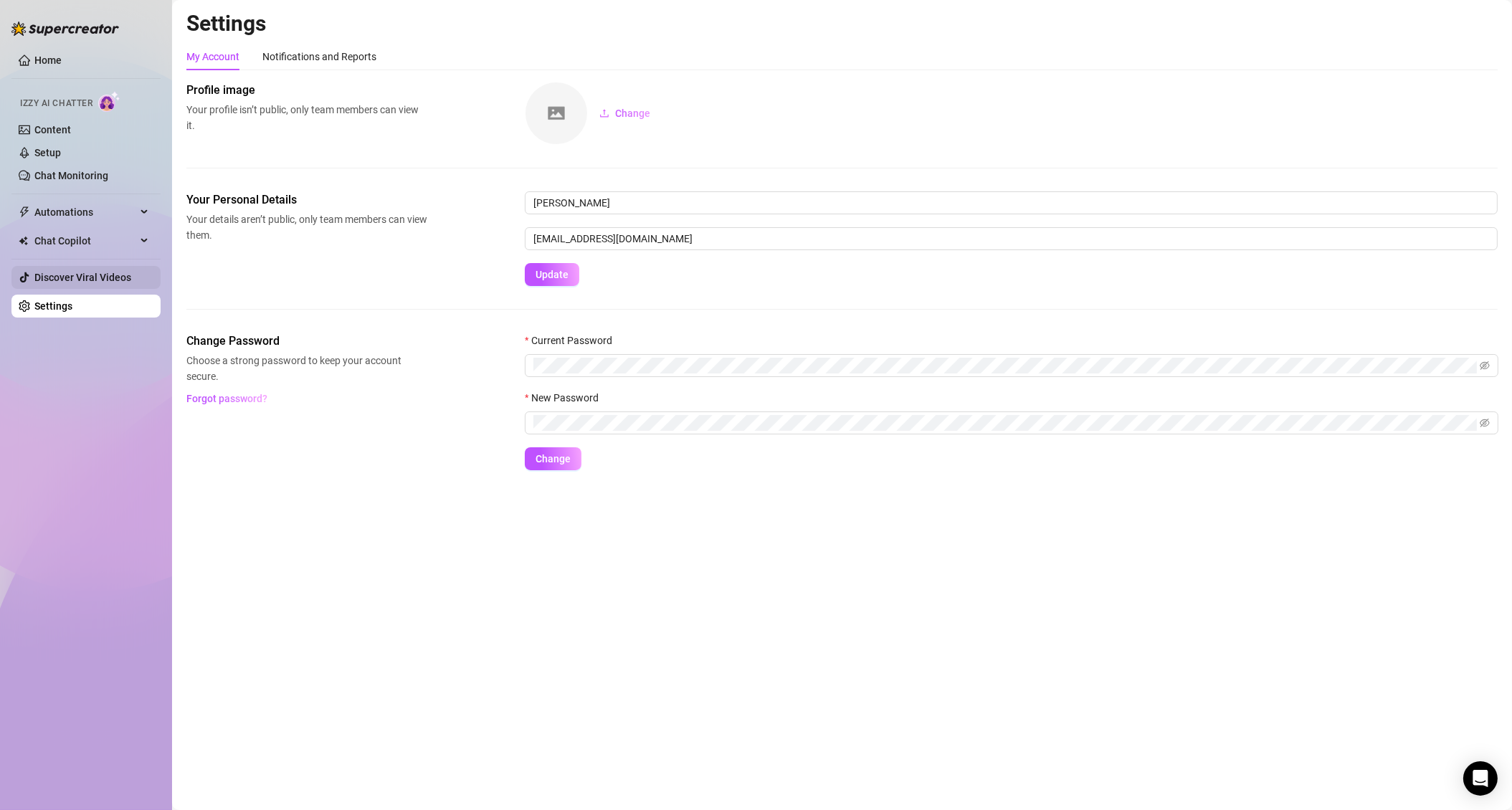
click at [73, 274] on link "Discover Viral Videos" at bounding box center [82, 277] width 96 height 11
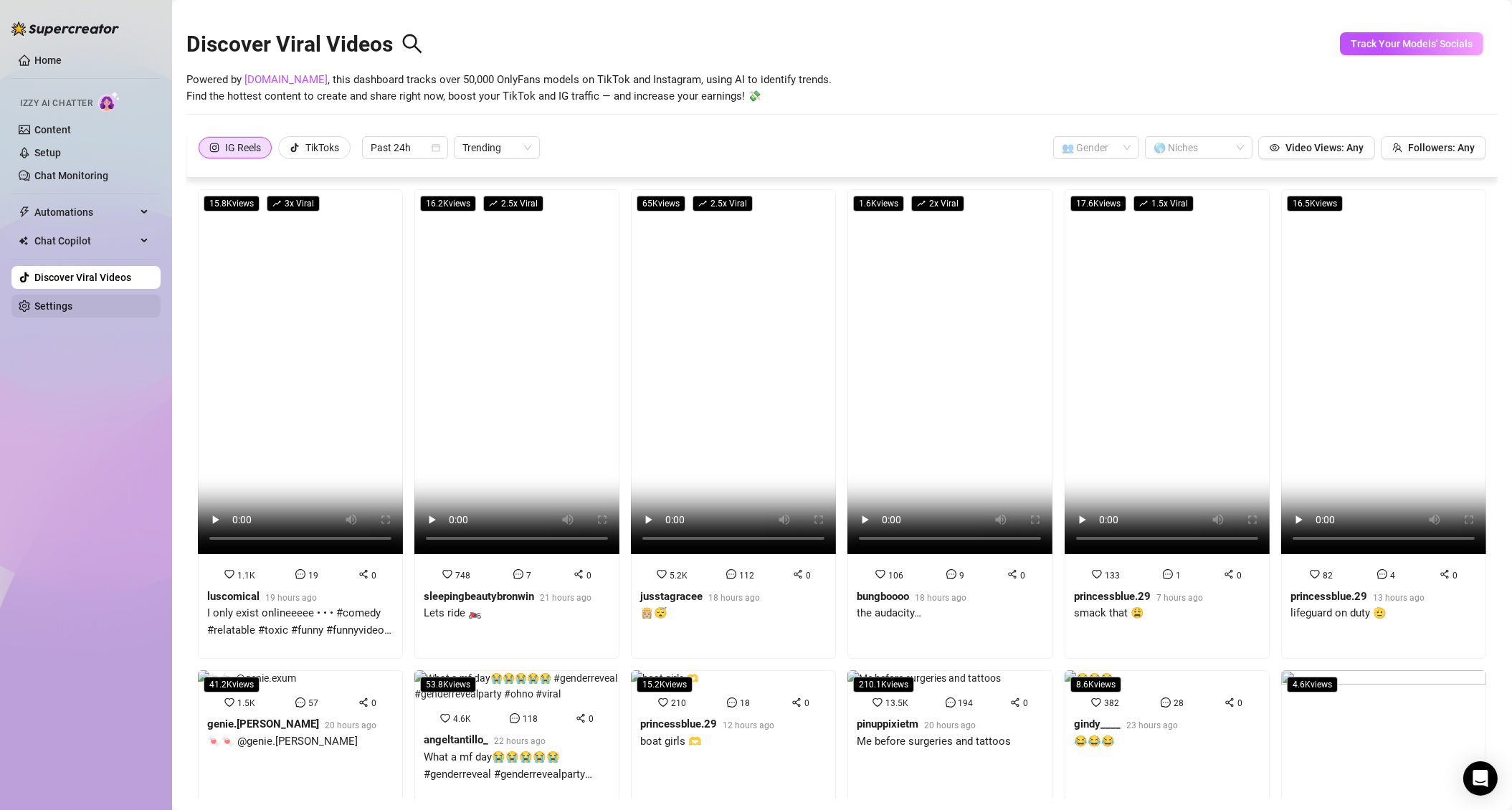
click at [72, 305] on link "Settings" at bounding box center [53, 306] width 38 height 11
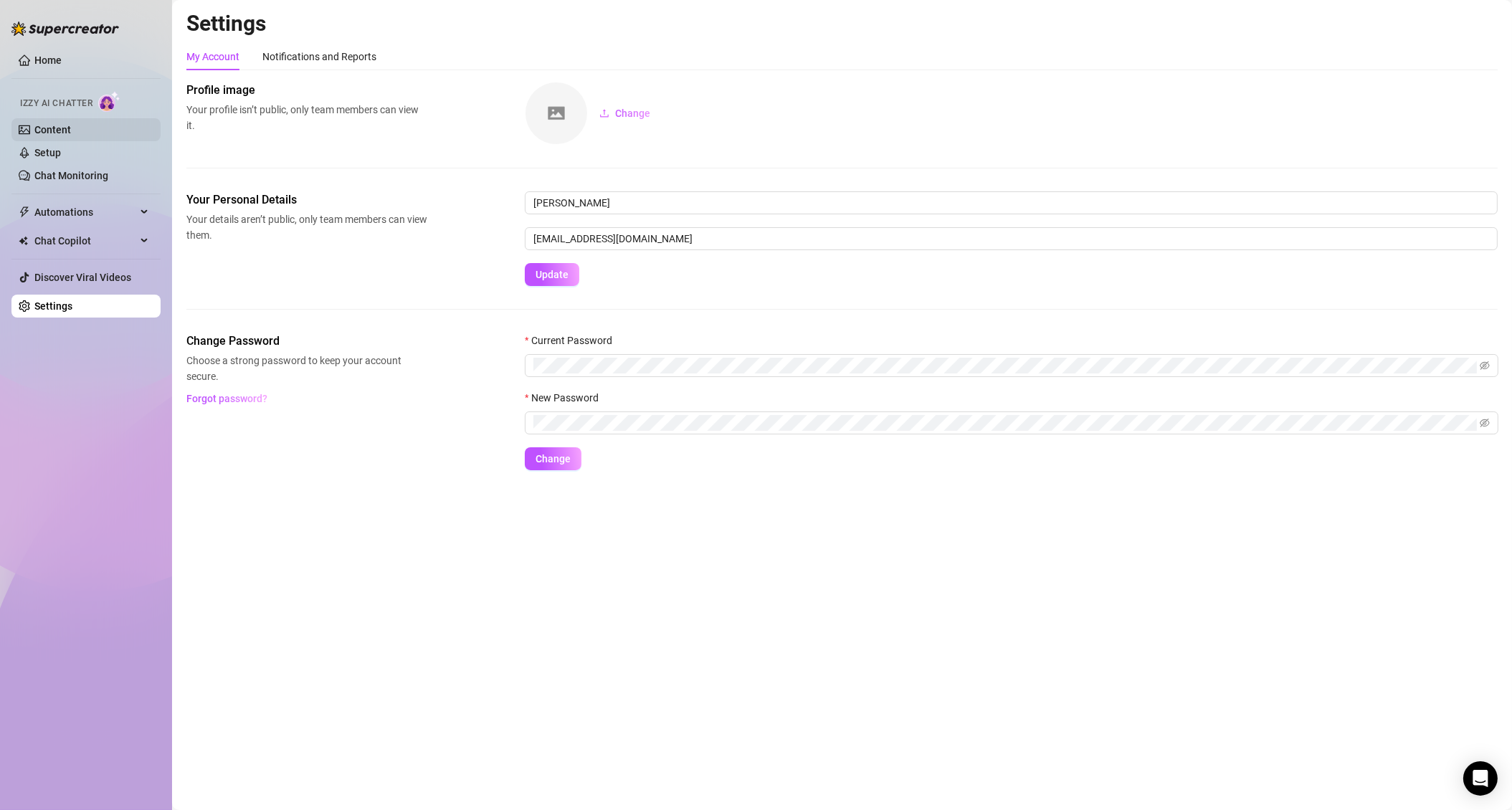
click at [71, 131] on link "Content" at bounding box center [52, 130] width 36 height 11
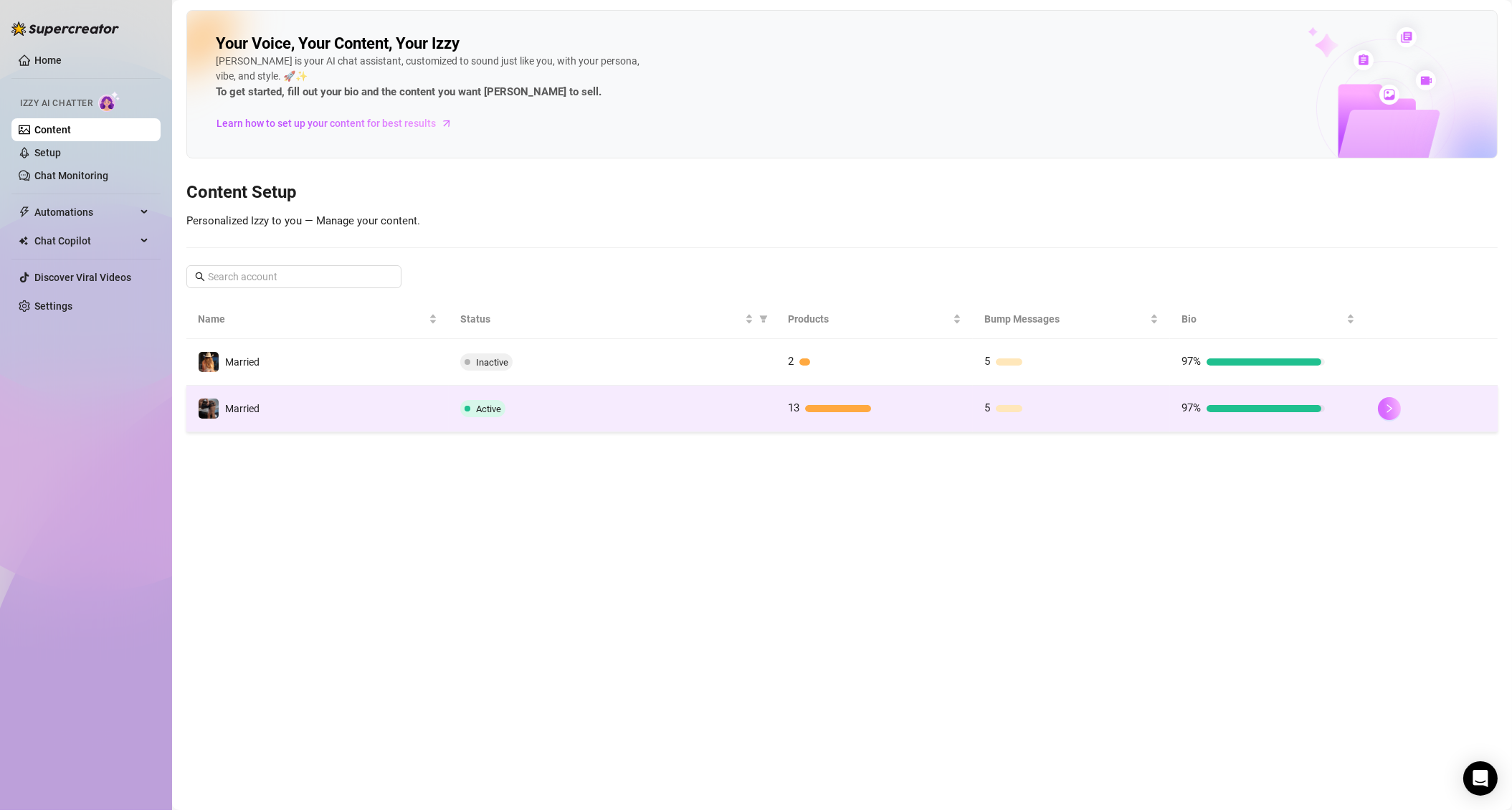
click at [1392, 406] on icon "right" at bounding box center [1390, 409] width 5 height 9
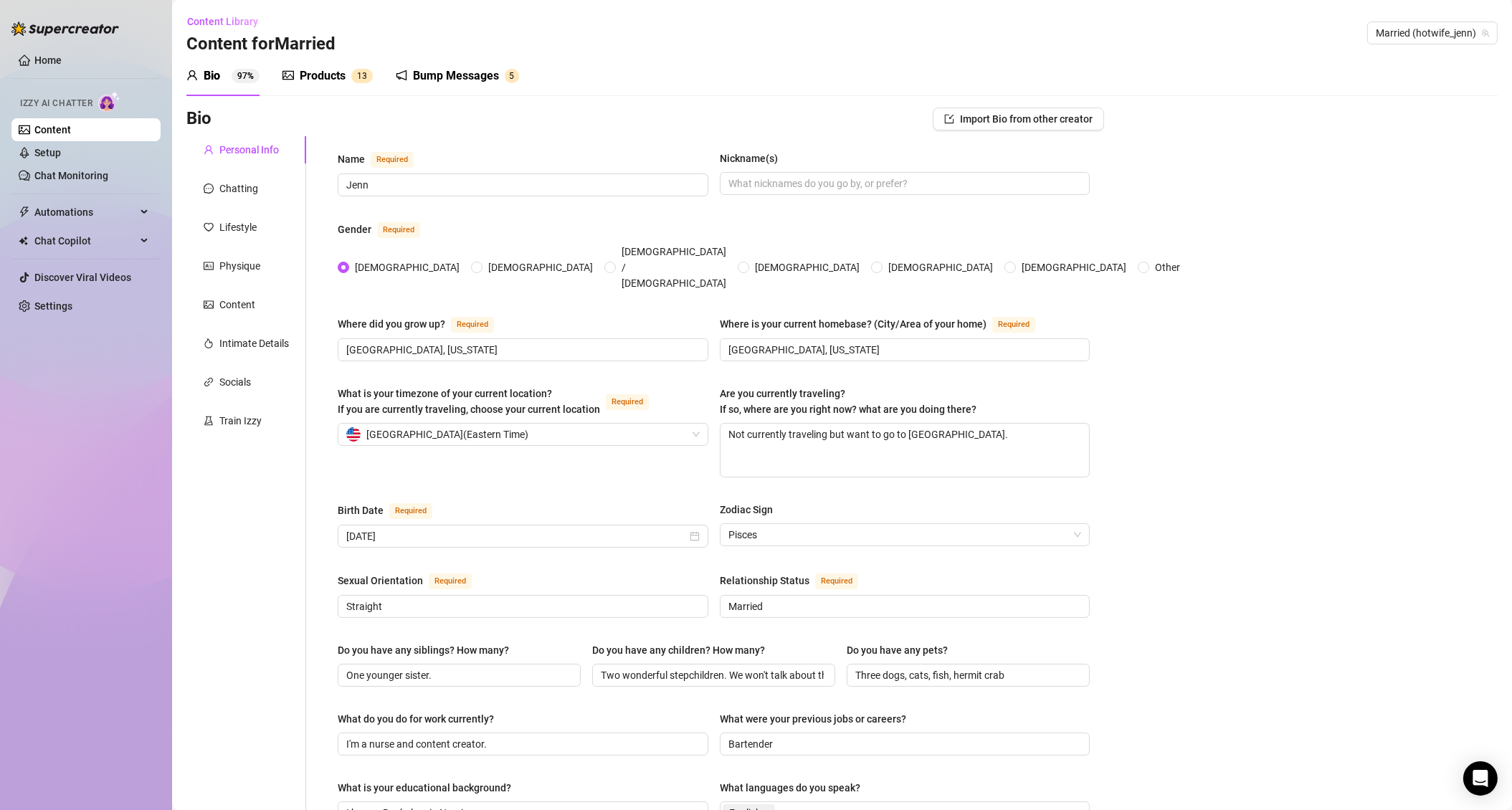
click at [320, 71] on div "Products" at bounding box center [323, 75] width 46 height 17
